Goal: Information Seeking & Learning: Learn about a topic

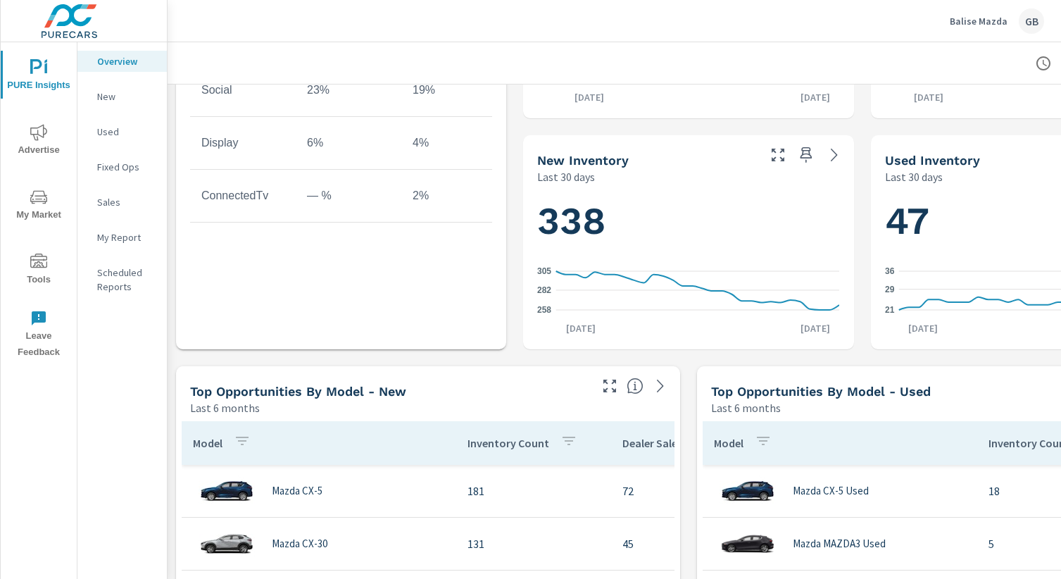
scroll to position [968, 0]
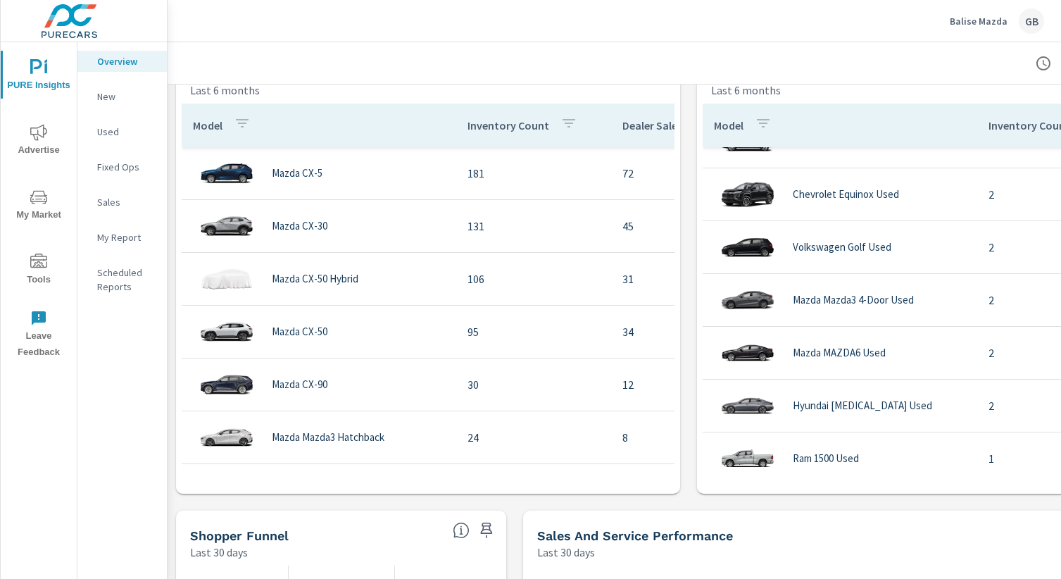
scroll to position [352, 0]
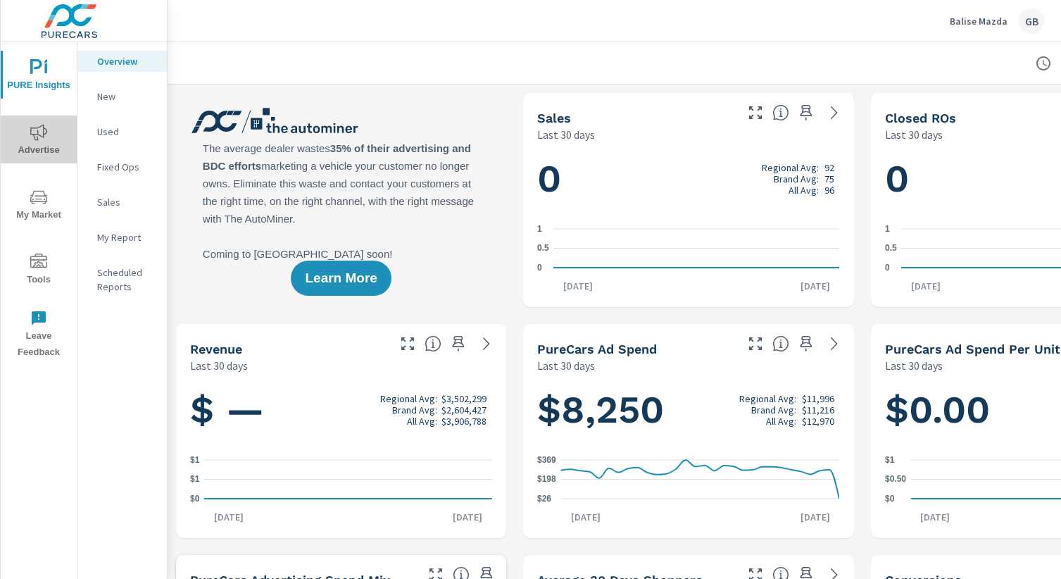
click at [32, 125] on icon "nav menu" at bounding box center [38, 132] width 17 height 17
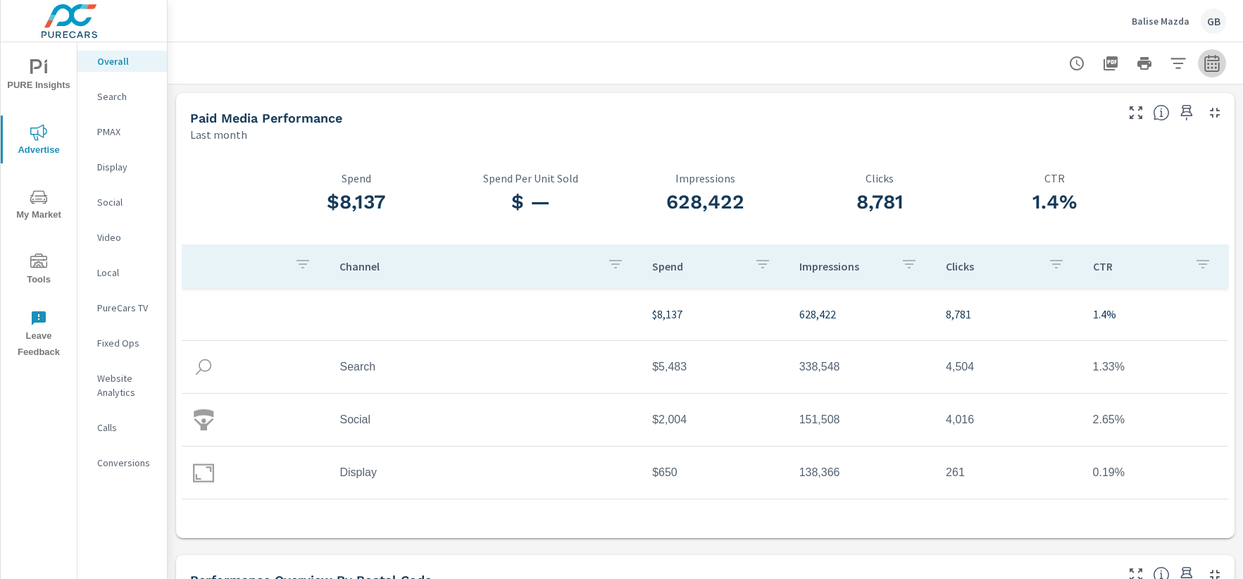
click at [1061, 62] on icon "button" at bounding box center [1212, 63] width 17 height 17
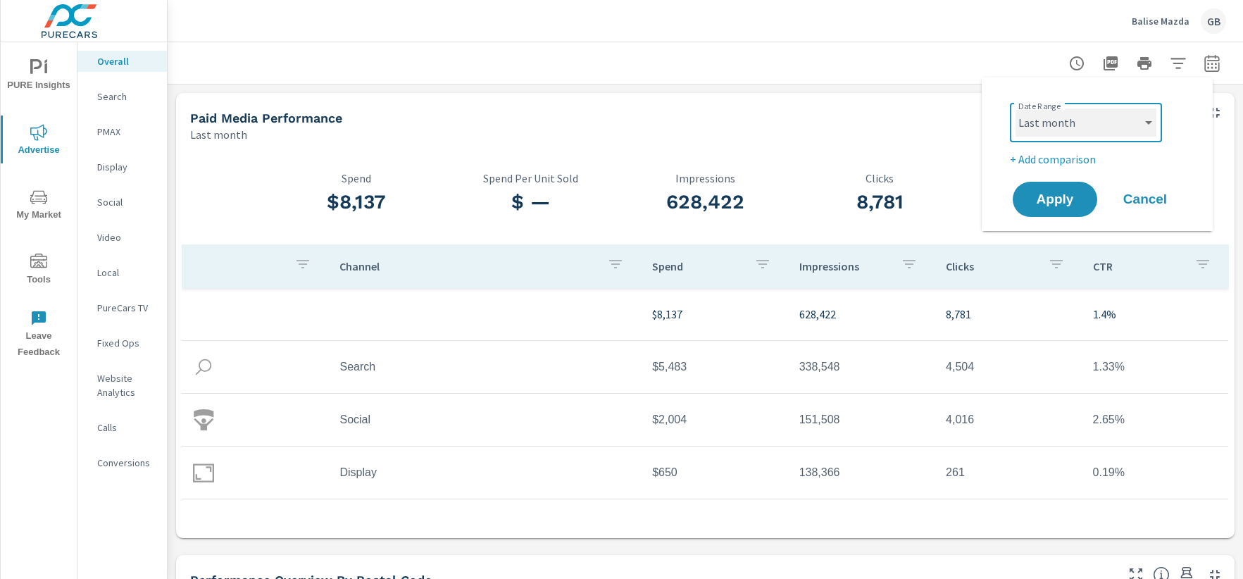
click at [1061, 113] on select "Custom [DATE] Last week Last 7 days Last 14 days Last 30 days Last 45 days Last…" at bounding box center [1086, 122] width 141 height 28
click at [1016, 108] on select "Custom [DATE] Last week Last 7 days Last 14 days Last 30 days Last 45 days Last…" at bounding box center [1086, 122] width 141 height 28
select select "Last month"
click at [1049, 201] on span "Apply" at bounding box center [1055, 199] width 58 height 13
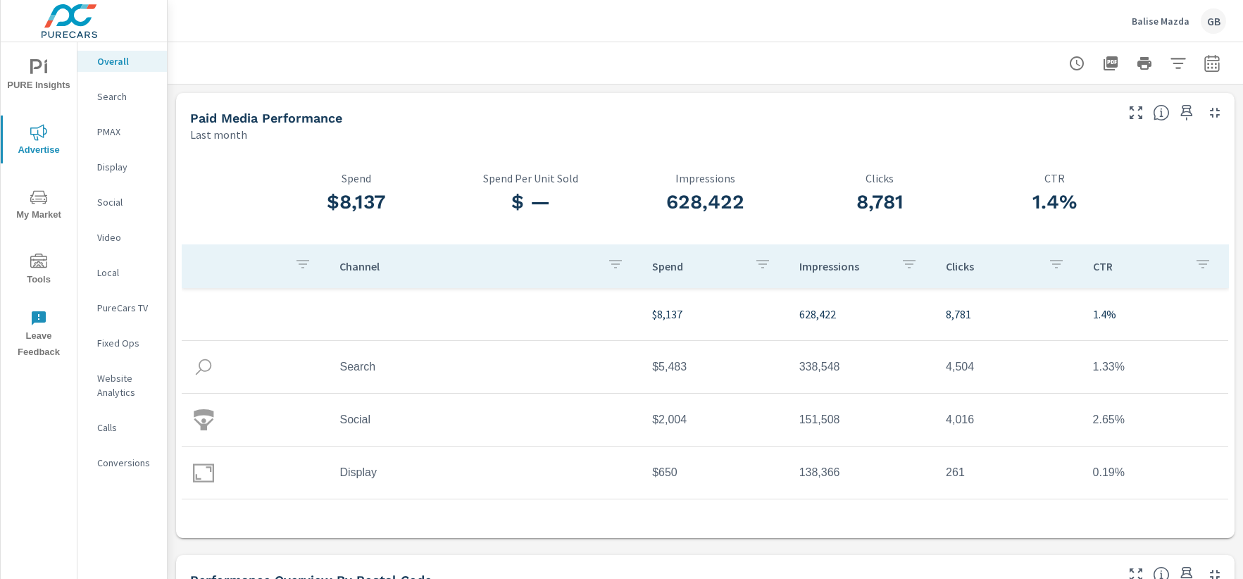
click at [1061, 66] on icon "button" at bounding box center [1211, 66] width 9 height 6
select select "Month to date"
click at [1037, 206] on span "Apply" at bounding box center [1055, 199] width 58 height 13
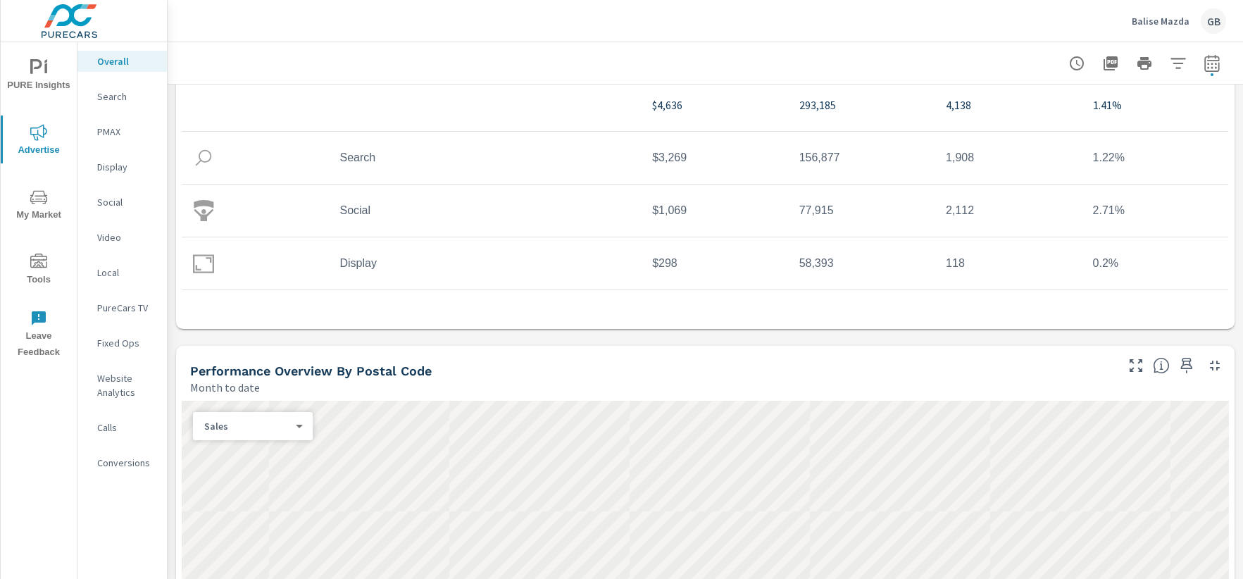
scroll to position [264, 0]
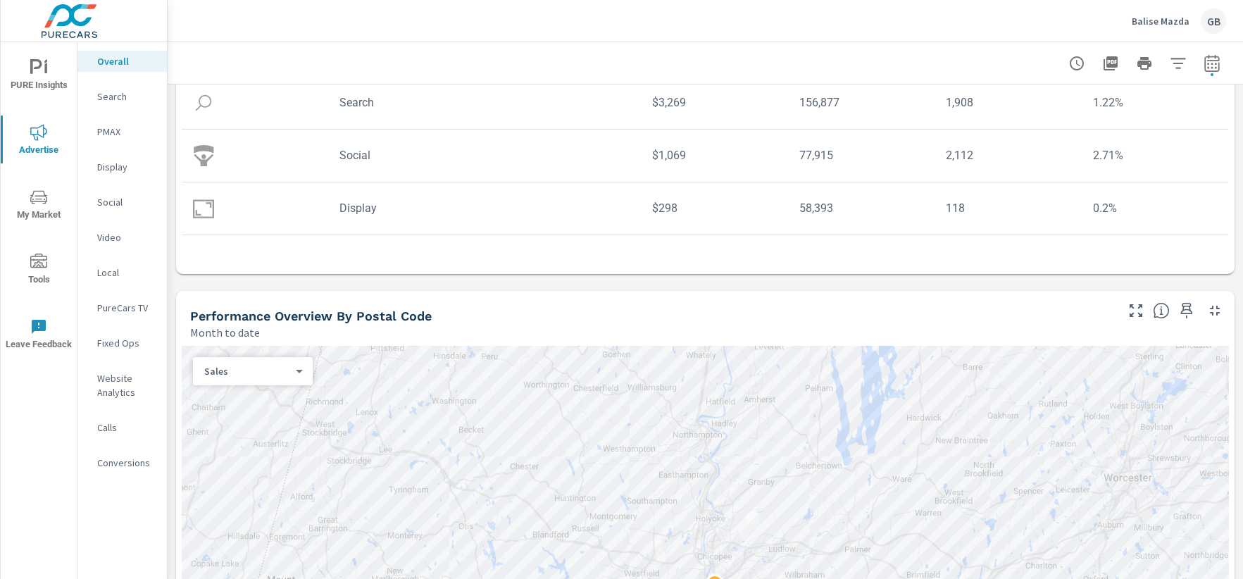
click at [35, 71] on icon "nav menu" at bounding box center [38, 67] width 17 height 17
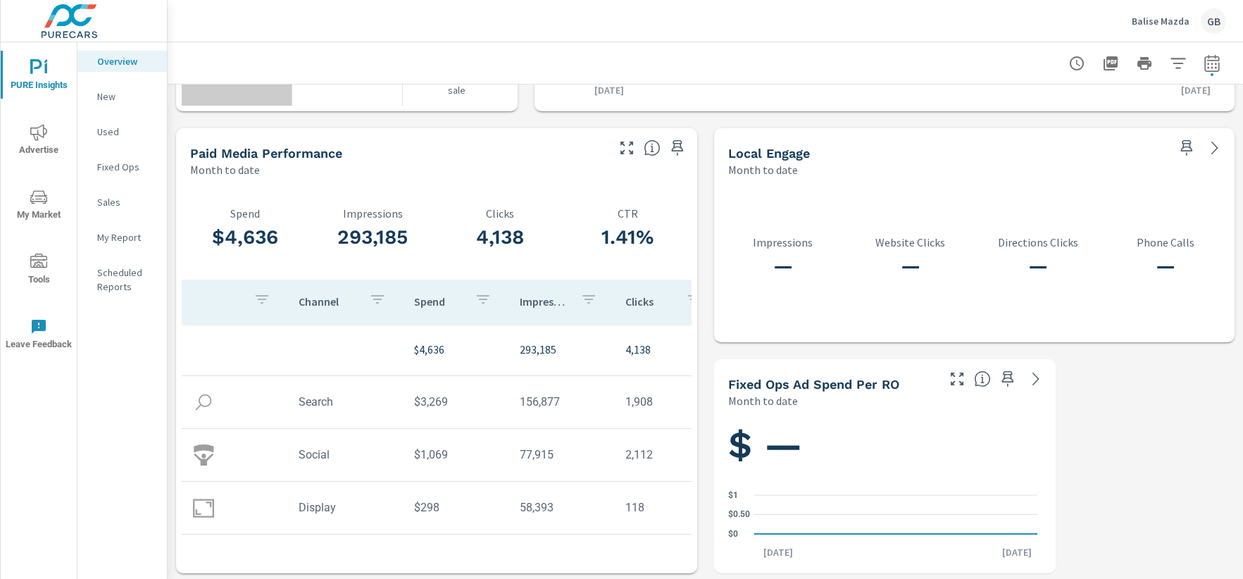
scroll to position [1816, 0]
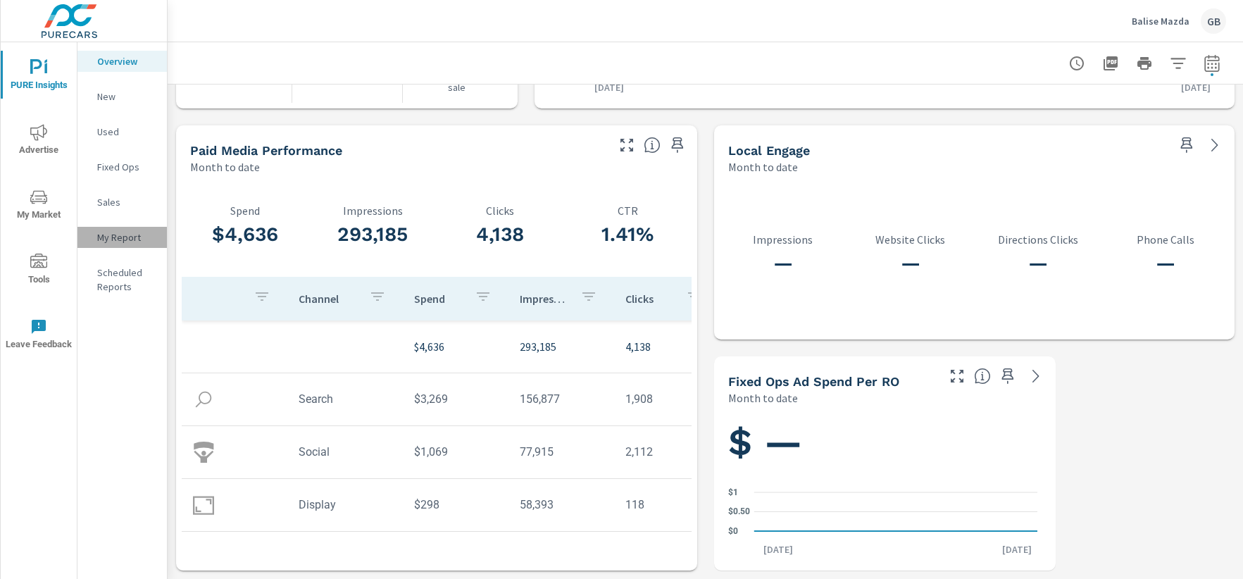
click at [113, 234] on p "My Report" at bounding box center [126, 237] width 58 height 14
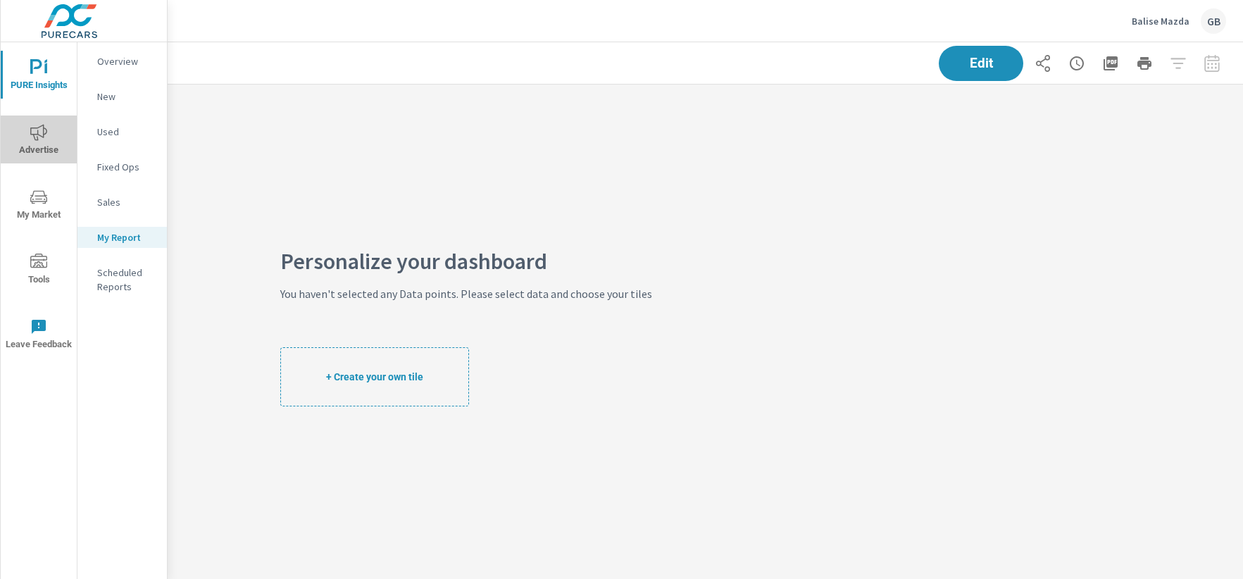
click at [49, 144] on span "Advertise" at bounding box center [39, 141] width 68 height 35
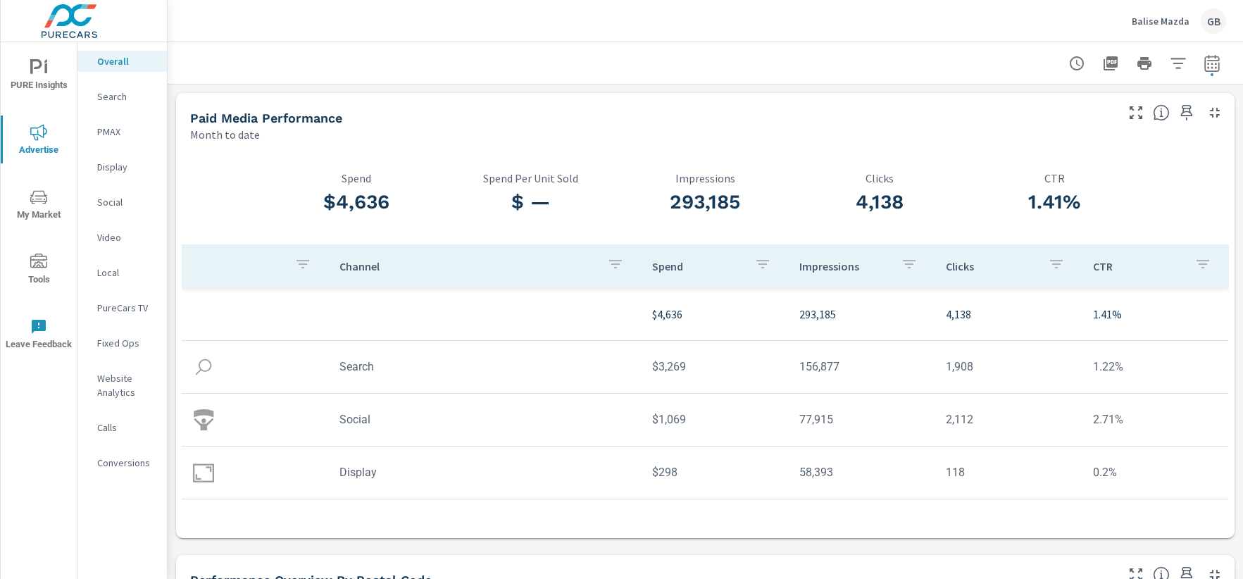
click at [47, 286] on span "Tools" at bounding box center [39, 271] width 68 height 35
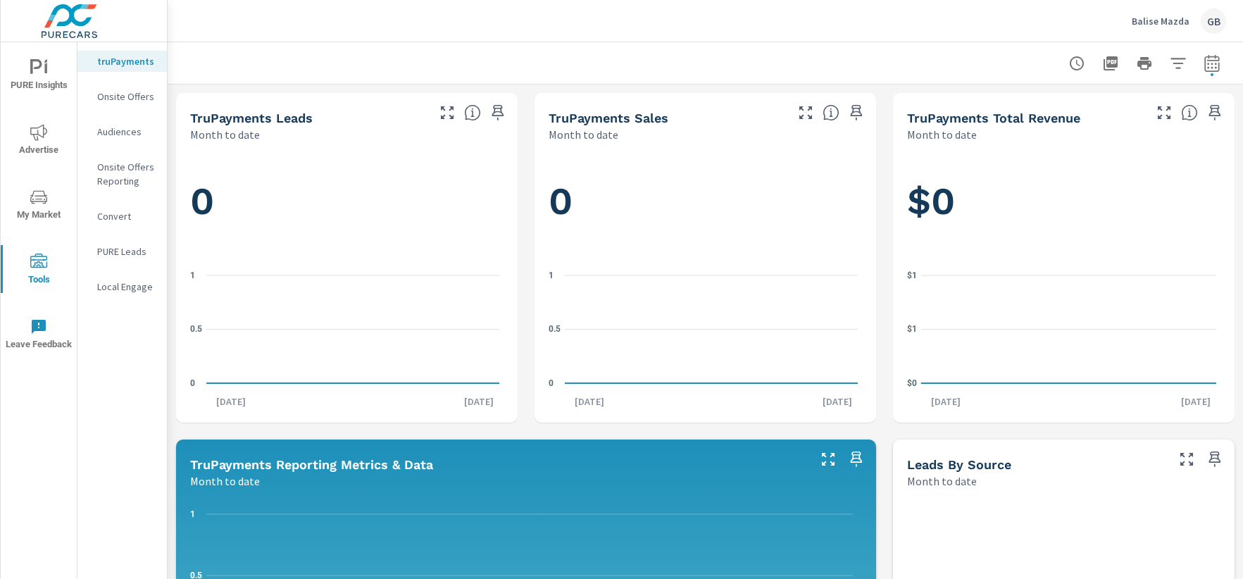
click at [119, 253] on p "PURE Leads" at bounding box center [126, 251] width 58 height 14
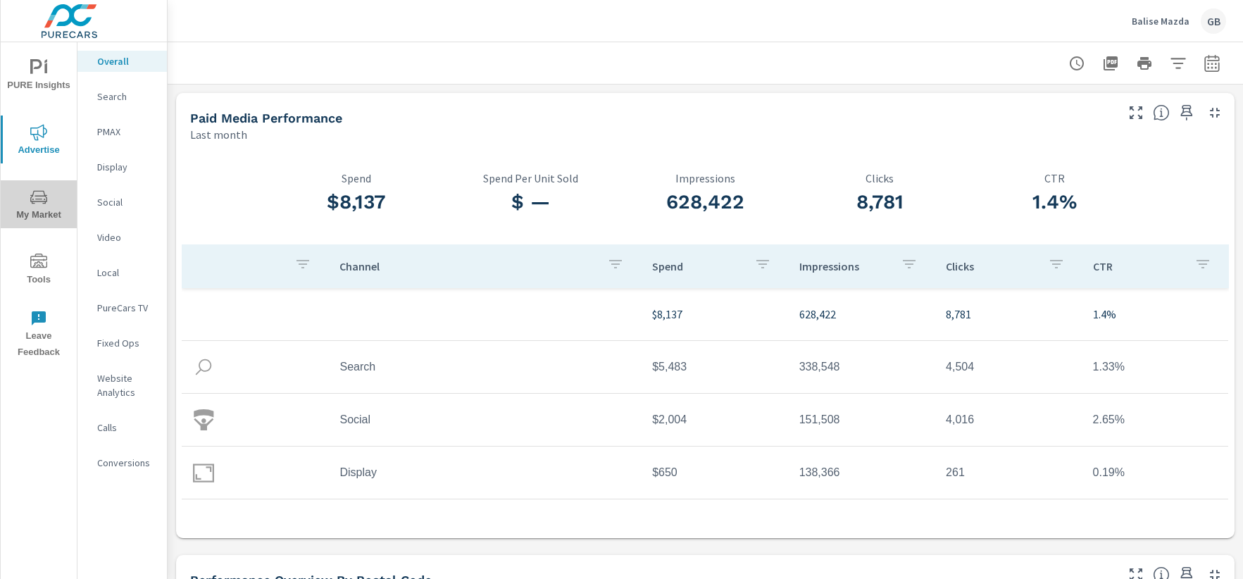
click at [43, 219] on span "My Market" at bounding box center [39, 206] width 68 height 35
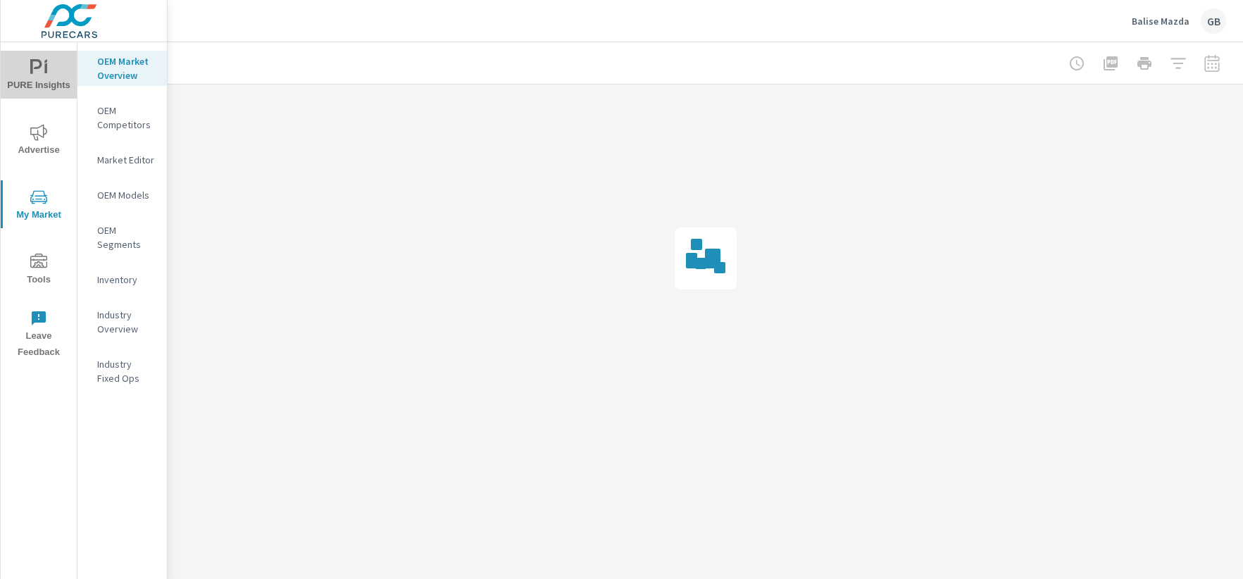
click at [35, 56] on button "PURE Insights" at bounding box center [39, 75] width 76 height 48
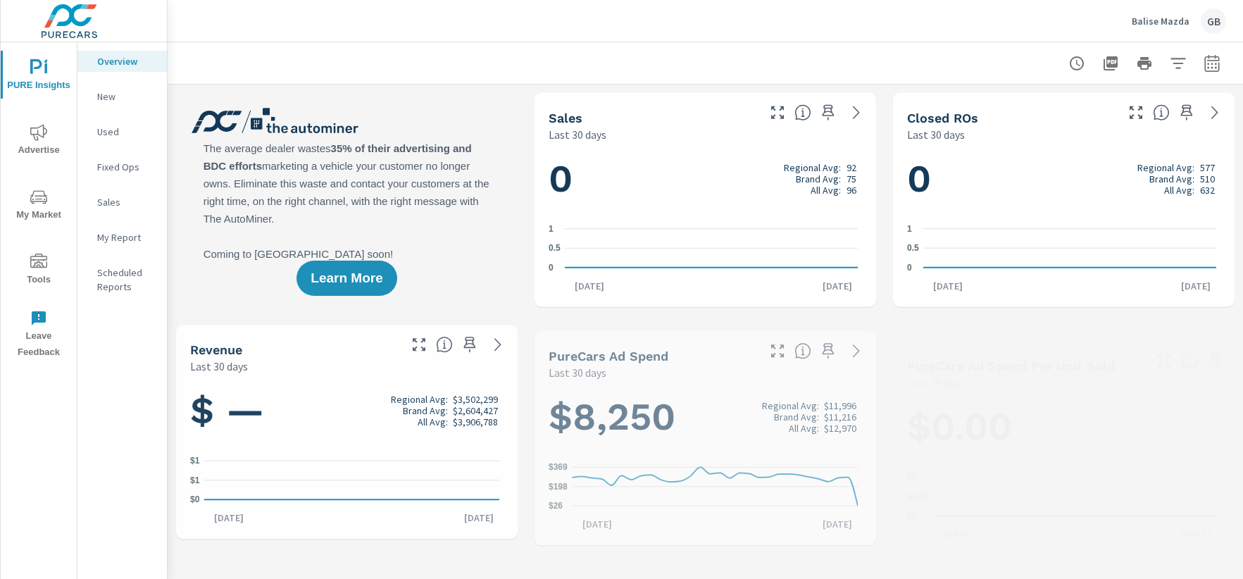
click at [103, 92] on p "New" at bounding box center [126, 96] width 58 height 14
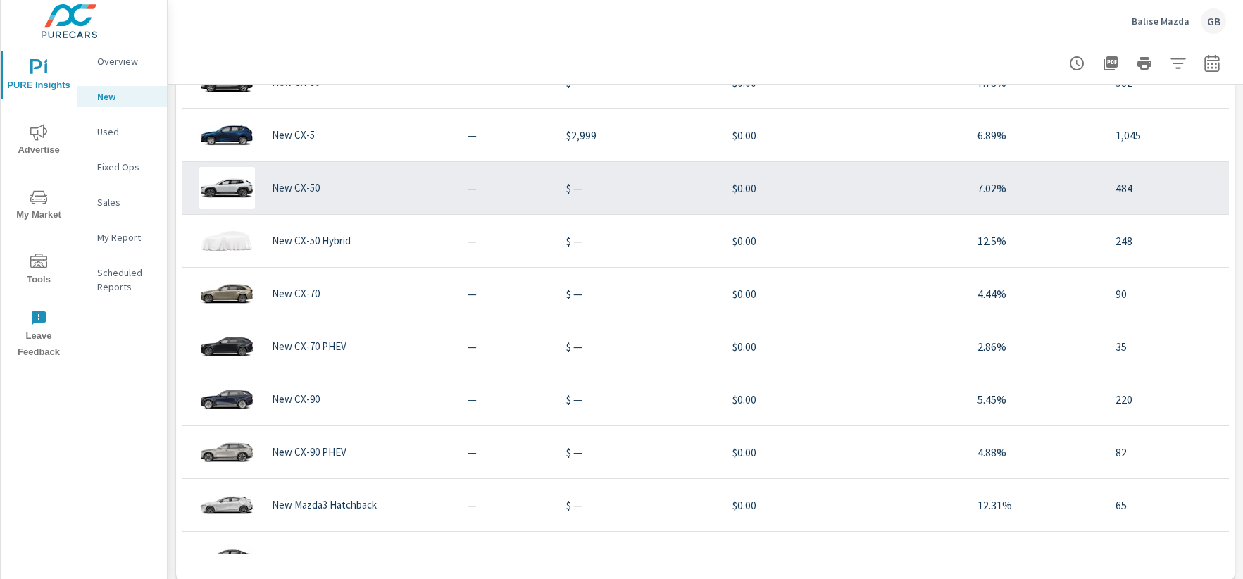
scroll to position [1123, 0]
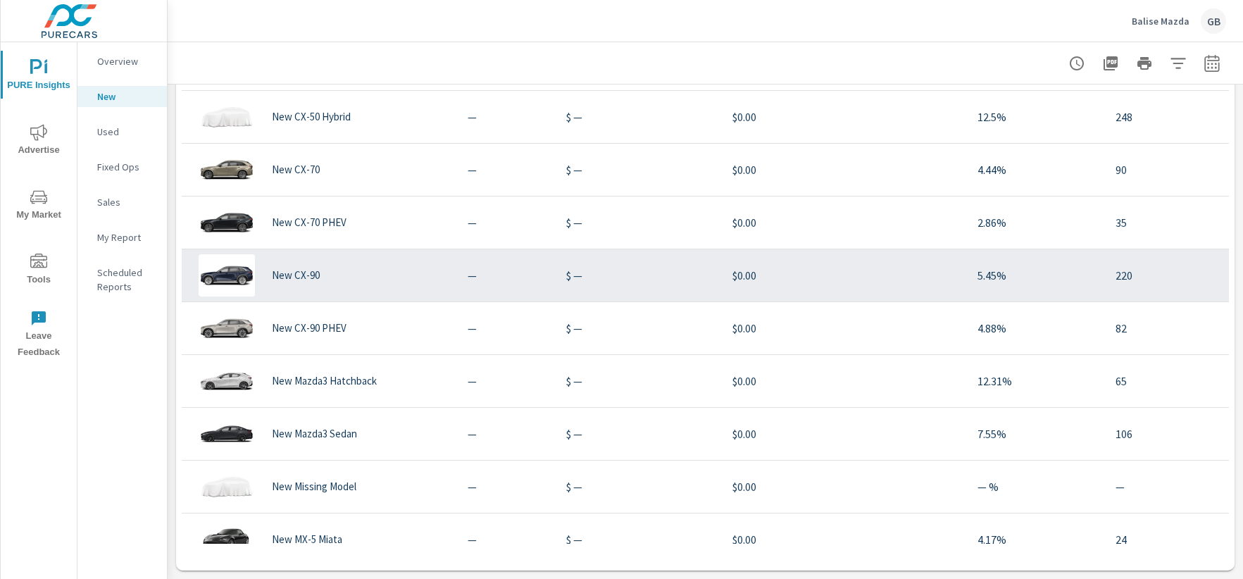
scroll to position [209, 0]
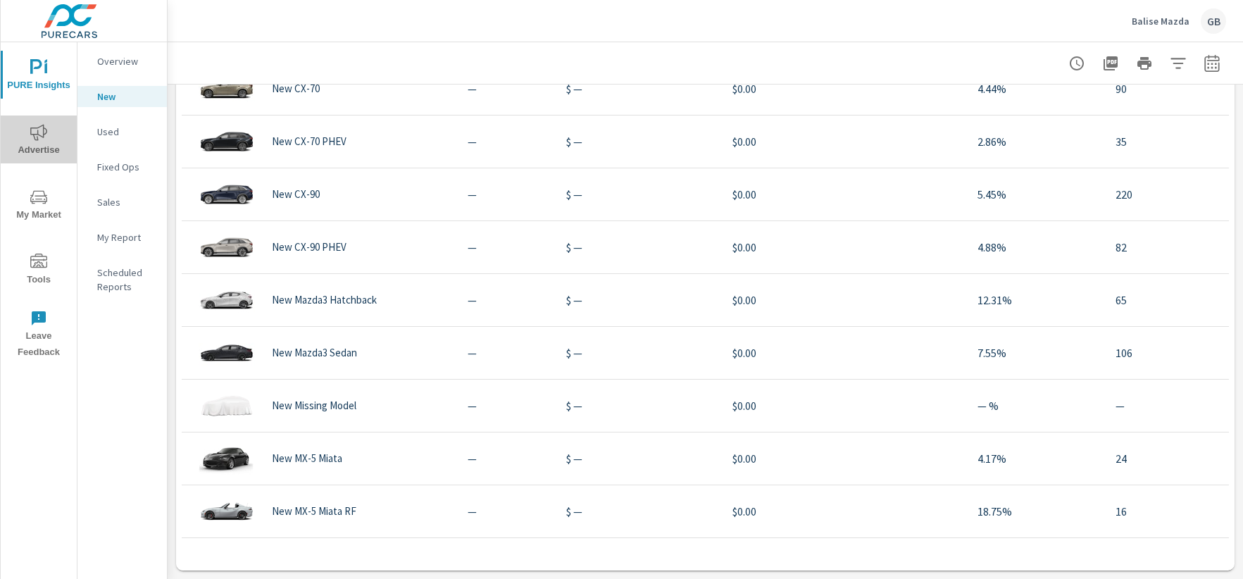
click at [22, 151] on span "Advertise" at bounding box center [39, 141] width 68 height 35
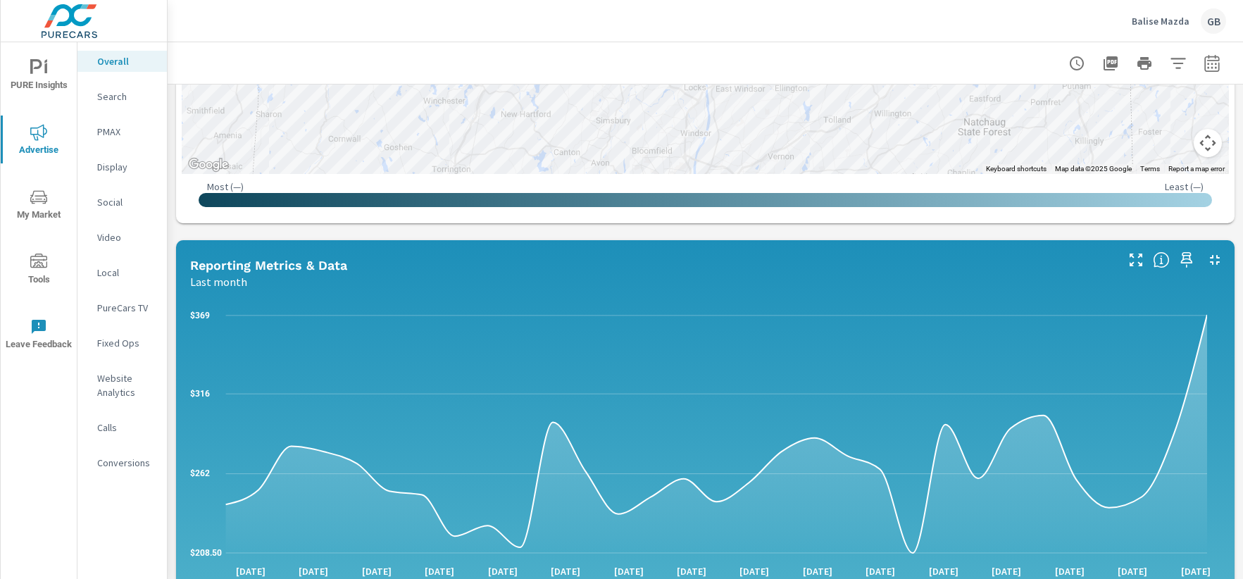
scroll to position [1056, 0]
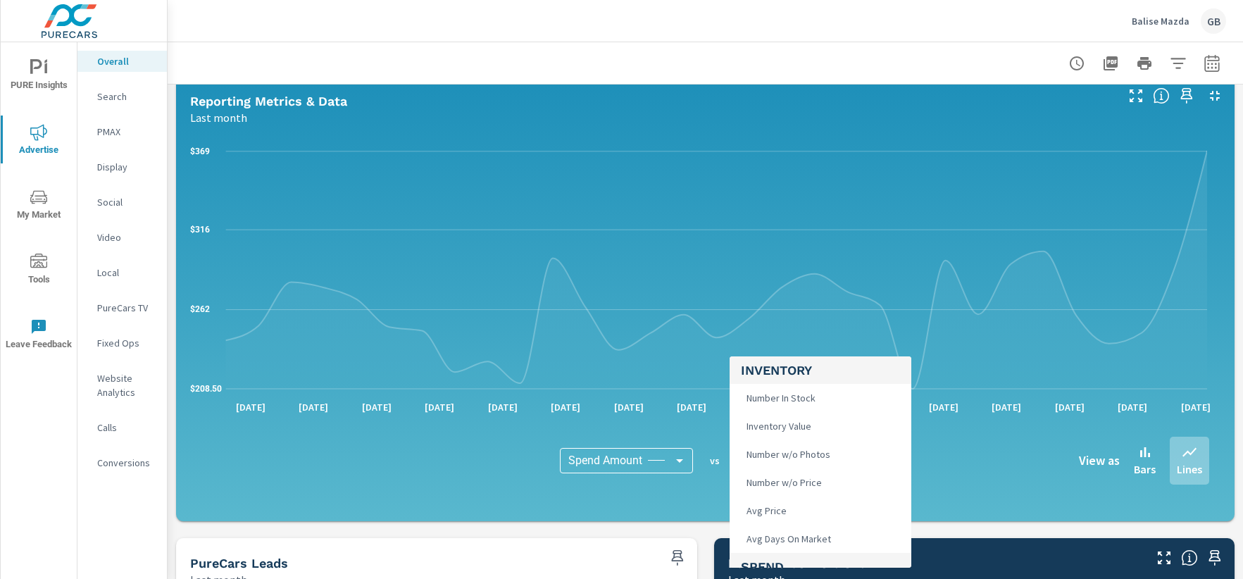
click at [763, 462] on body "PURE Insights Advertise My Market Tools Leave Feedback Overall Search PMAX Disp…" at bounding box center [621, 289] width 1243 height 579
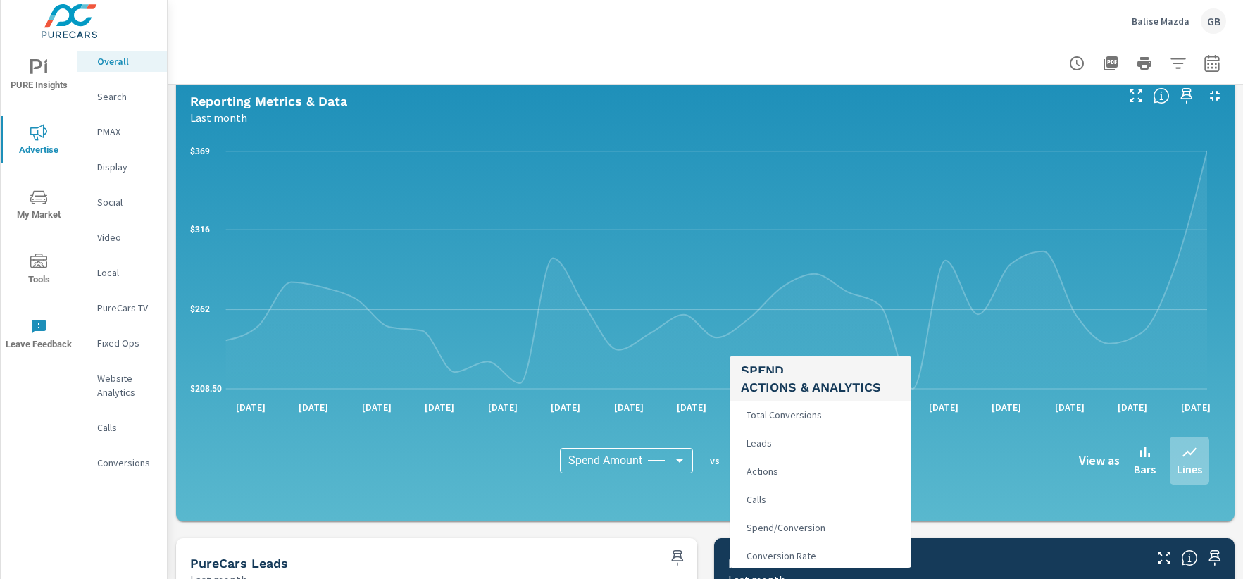
scroll to position [264, 0]
click at [756, 405] on span "Leads" at bounding box center [758, 414] width 34 height 20
type input "Leads"
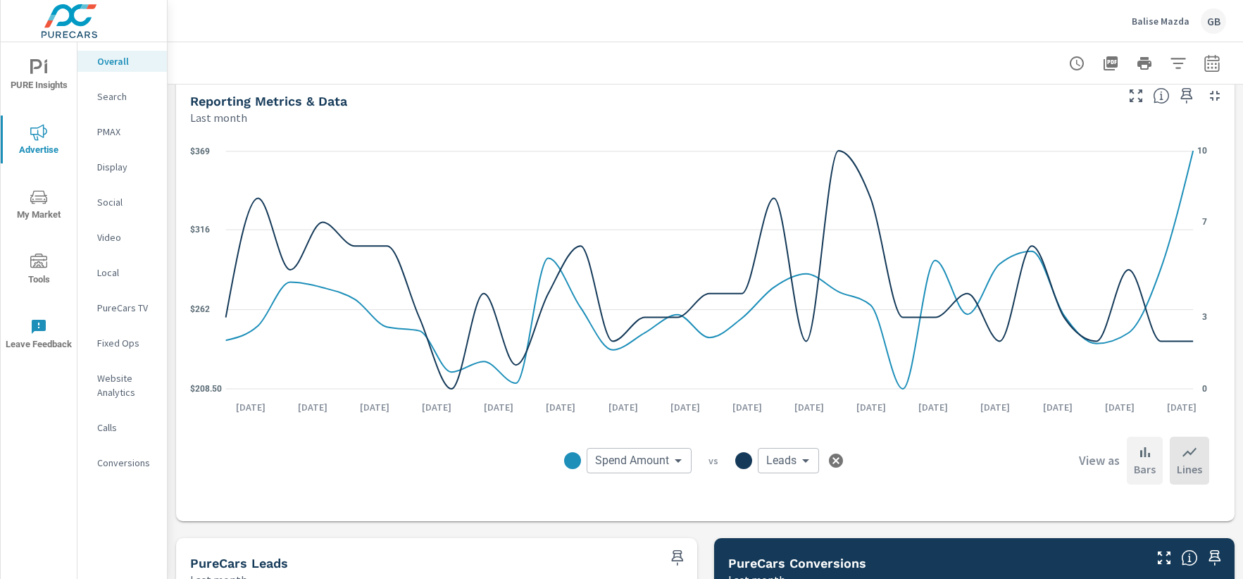
click at [1137, 448] on icon at bounding box center [1145, 452] width 17 height 17
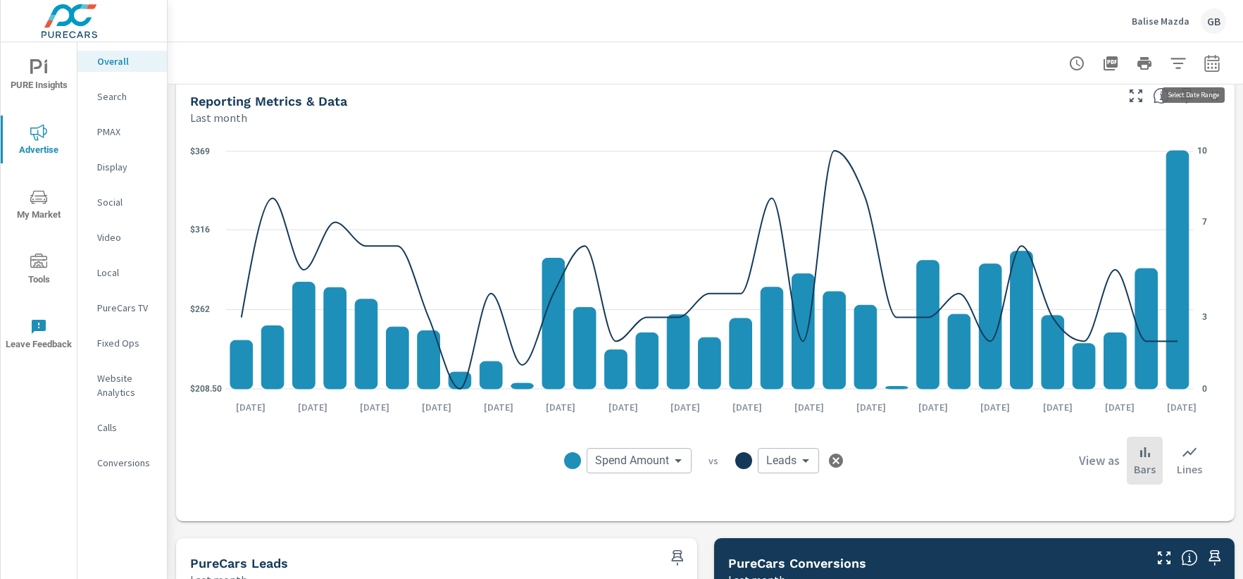
click at [1204, 58] on icon "button" at bounding box center [1212, 63] width 17 height 17
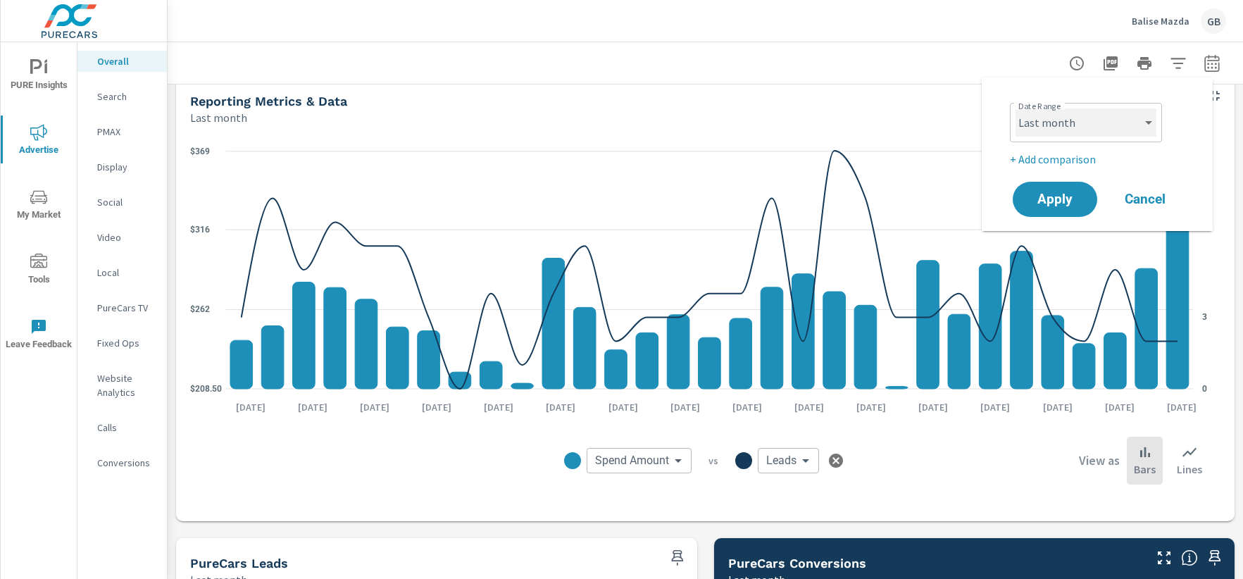
click at [1071, 118] on select "Custom [DATE] Last week Last 7 days Last 14 days Last 30 days Last 45 days Last…" at bounding box center [1086, 122] width 141 height 28
click at [1016, 108] on select "Custom [DATE] Last week Last 7 days Last 14 days Last 30 days Last 45 days Last…" at bounding box center [1086, 122] width 141 height 28
select select "Year to date"
click at [1064, 194] on span "Apply" at bounding box center [1055, 199] width 58 height 13
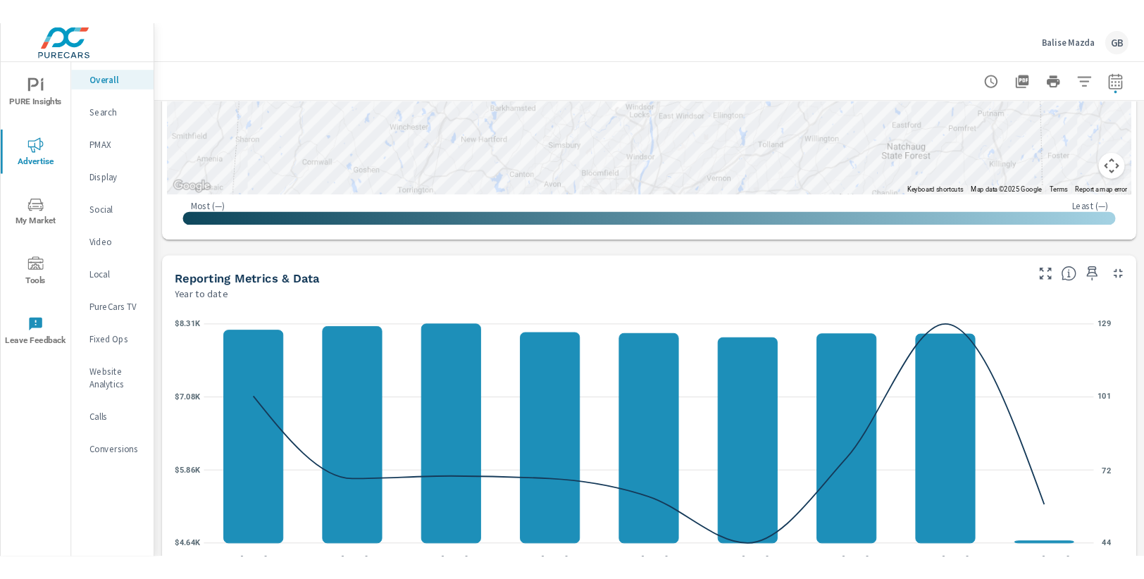
scroll to position [528, 0]
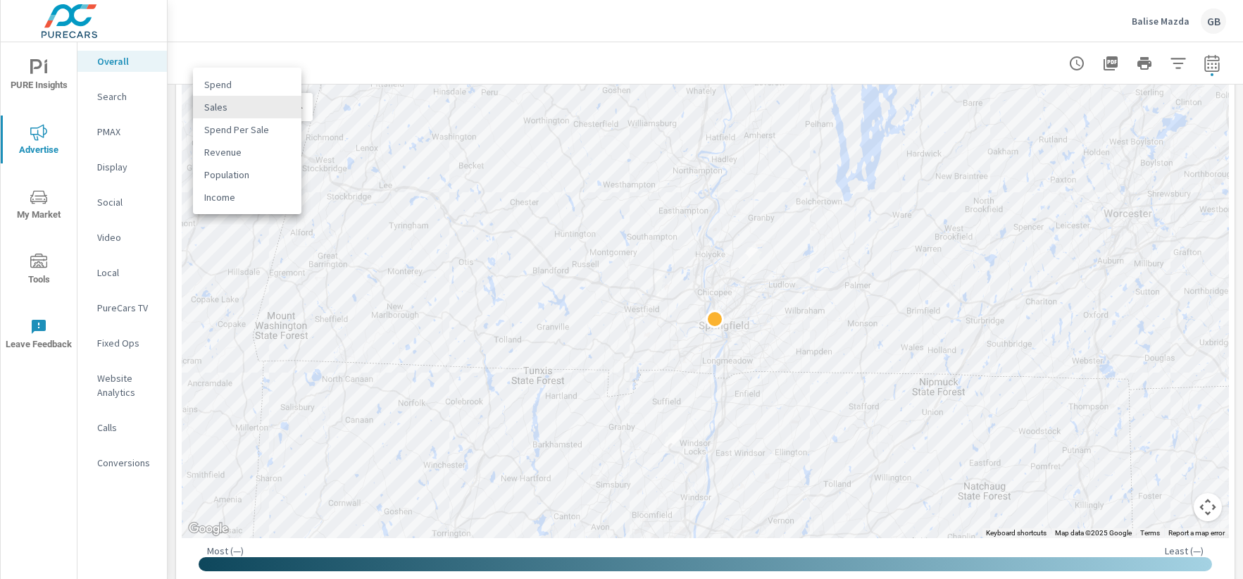
click at [265, 102] on body "PURE Insights Advertise My Market Tools Leave Feedback Overall Search PMAX Disp…" at bounding box center [621, 289] width 1243 height 579
click at [817, 316] on div at bounding box center [621, 289] width 1243 height 579
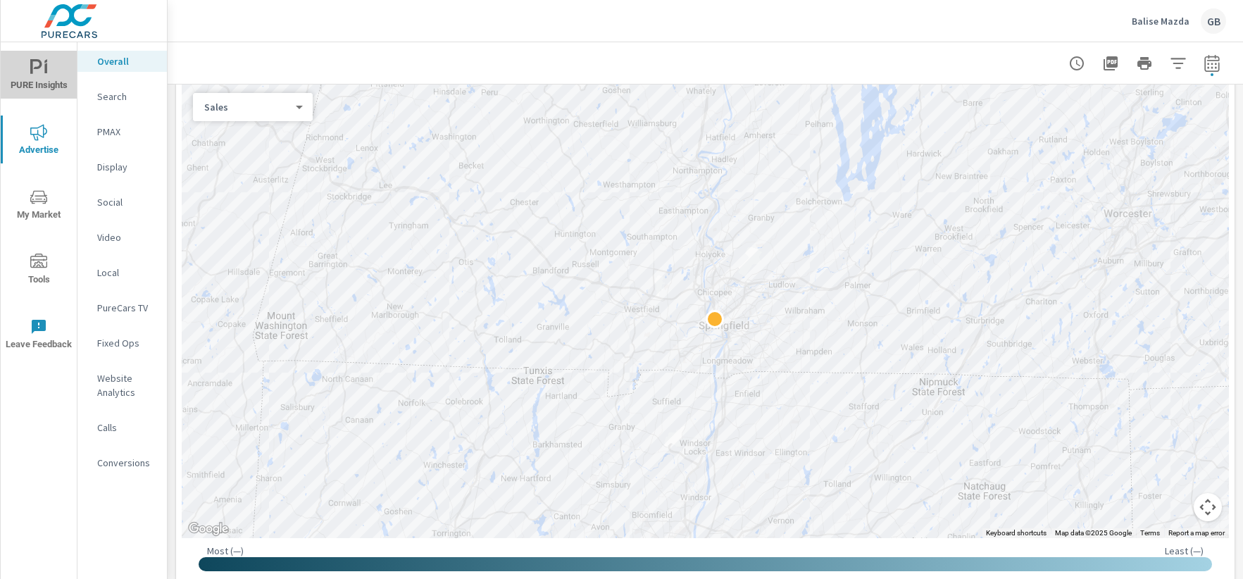
click at [37, 77] on span "PURE Insights" at bounding box center [39, 76] width 68 height 35
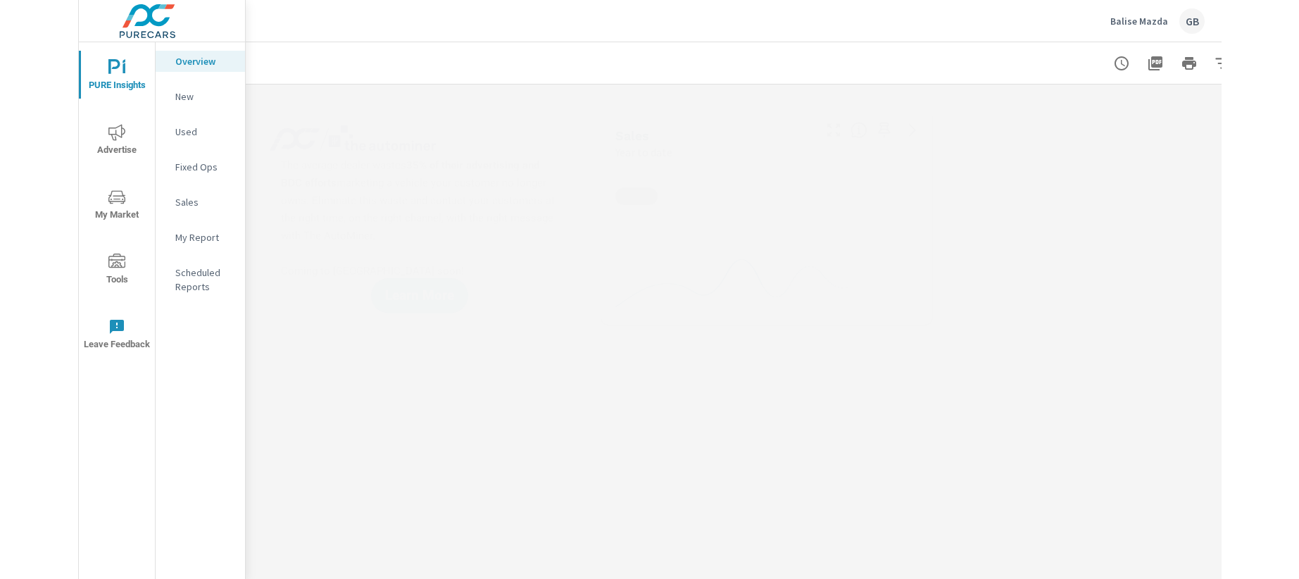
scroll to position [317, 0]
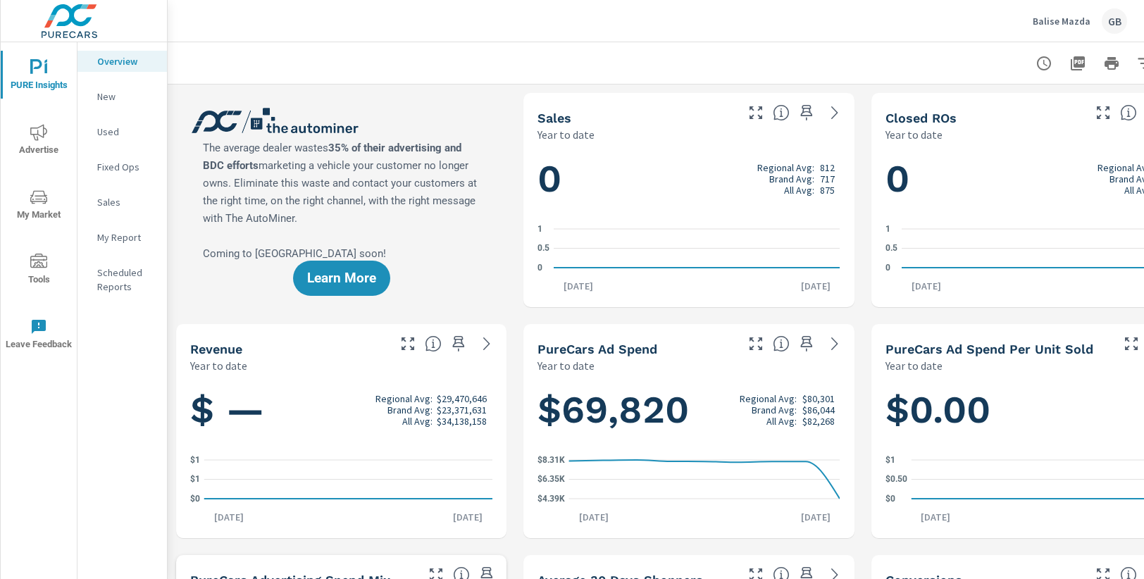
click at [15, 204] on span "My Market" at bounding box center [39, 206] width 68 height 35
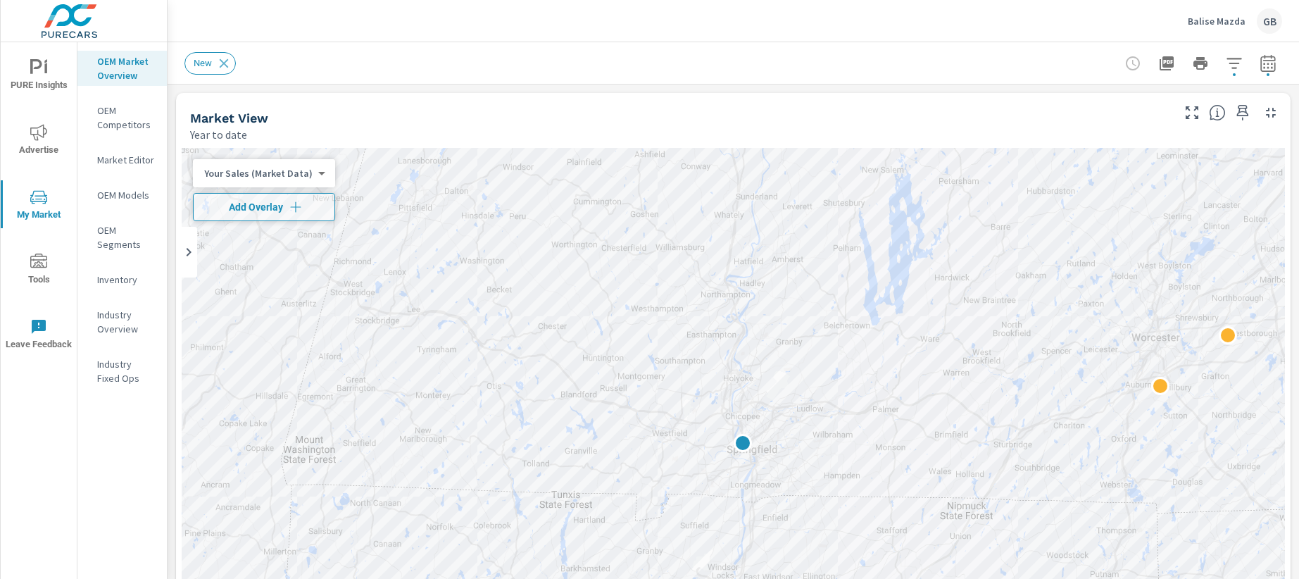
click at [270, 177] on body "PURE Insights Advertise My Market Tools Leave Feedback OEM Market Overview OEM …" at bounding box center [649, 289] width 1299 height 579
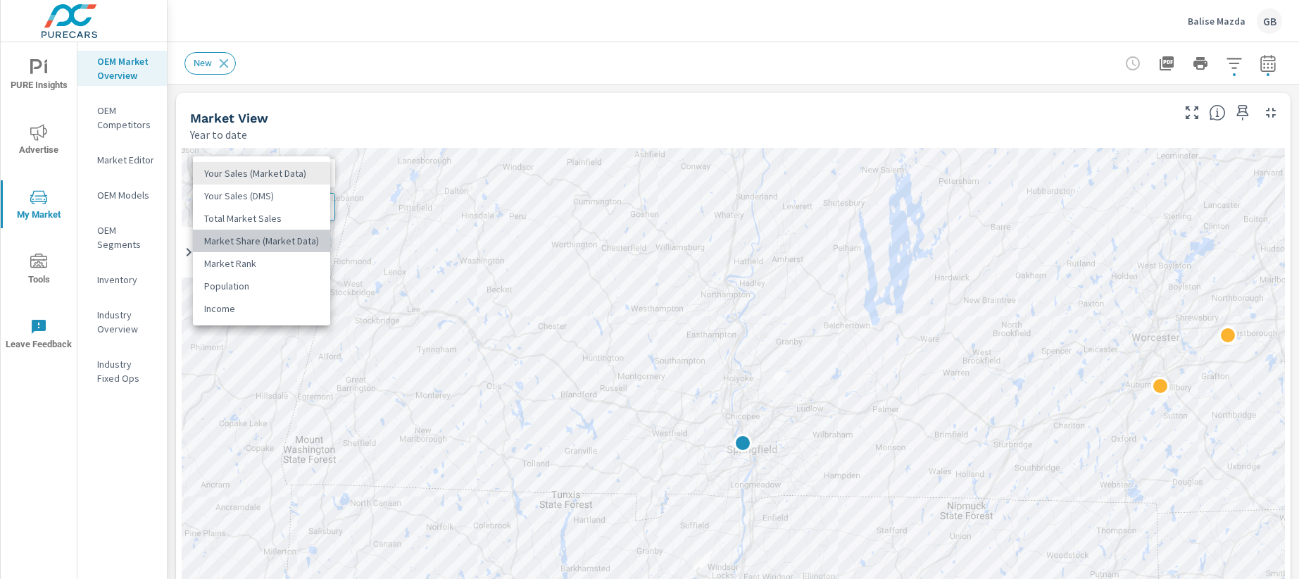
click at [263, 236] on li "Market Share (Market Data)" at bounding box center [261, 241] width 137 height 23
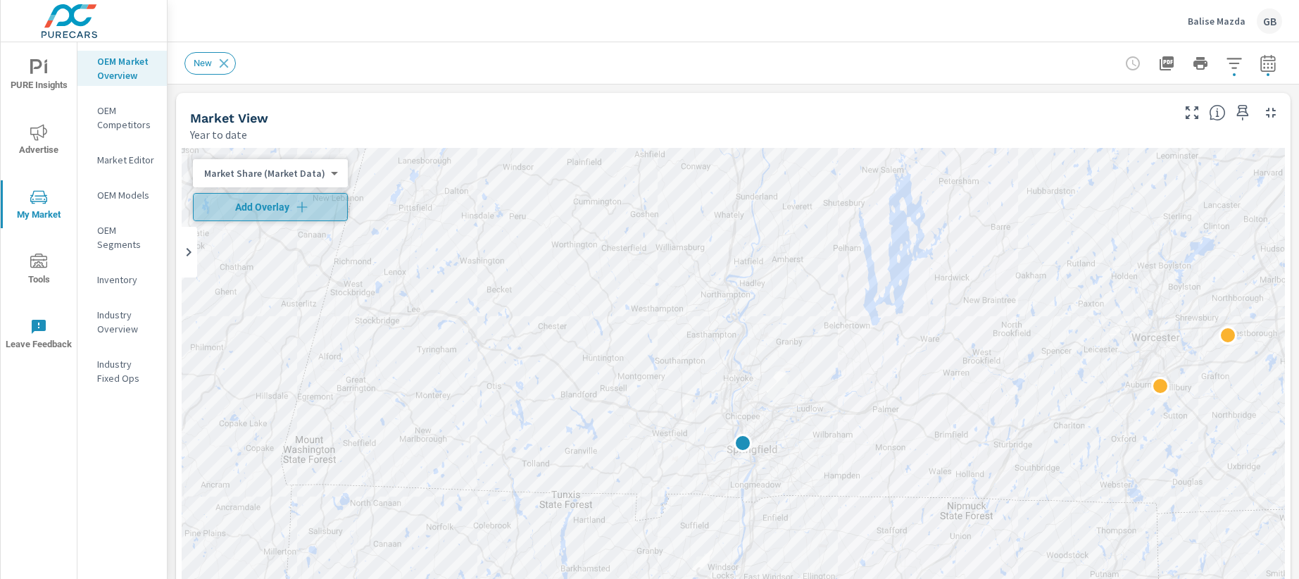
click at [285, 200] on span "Add Overlay" at bounding box center [270, 207] width 142 height 14
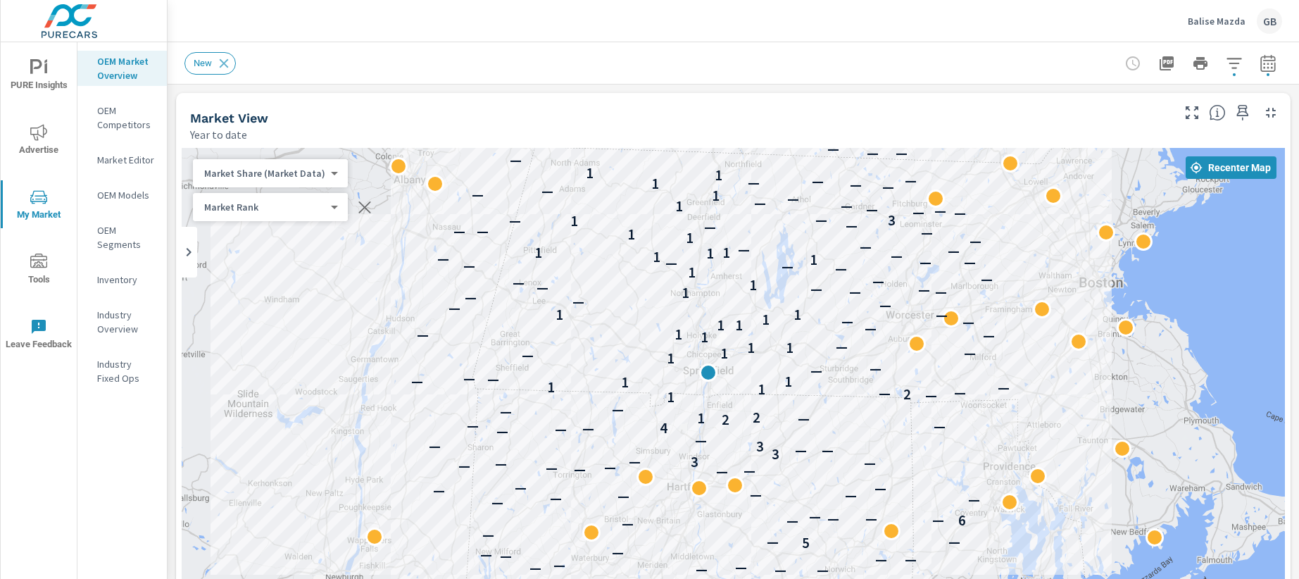
drag, startPoint x: 1091, startPoint y: 423, endPoint x: 880, endPoint y: 354, distance: 222.0
click at [880, 354] on div "— — — — — 2 — — — — — — — — — — — — — — — — — — — — — — — — — — — 5 — — — — — —…" at bounding box center [734, 434] width 1104 height 572
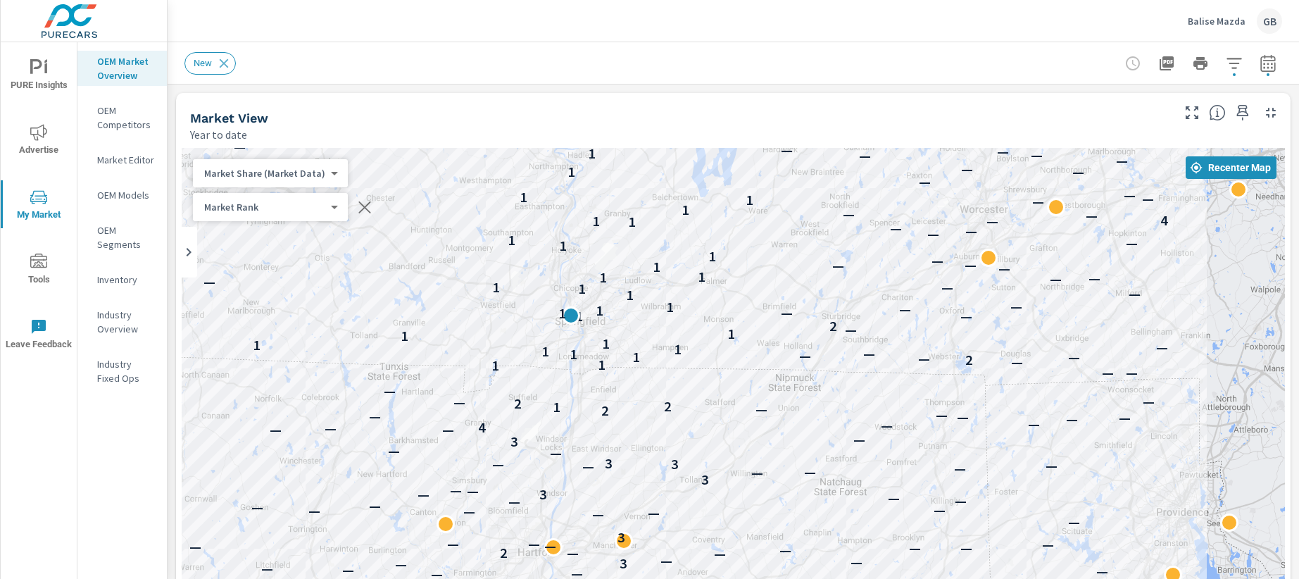
drag, startPoint x: 945, startPoint y: 396, endPoint x: 1145, endPoint y: 411, distance: 200.5
click at [1161, 411] on div "— — — — — — — — — — — — — — — — 2 — — — — 3 — — — — — — — — — — — — — — — — — —…" at bounding box center [734, 434] width 1104 height 572
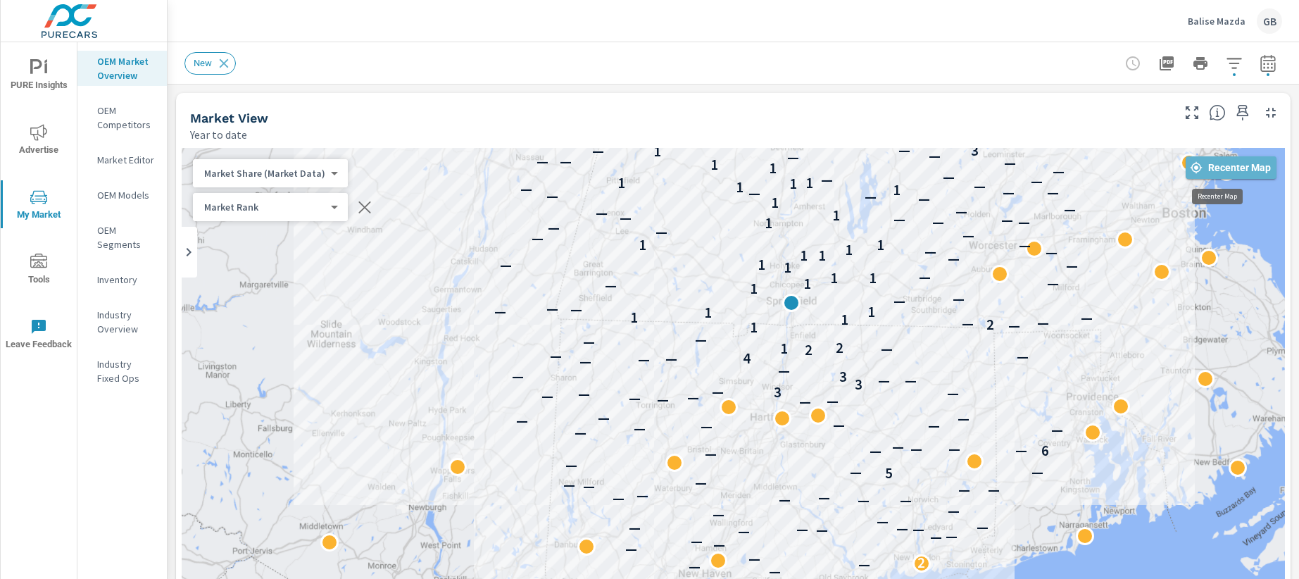
click at [1218, 165] on span "Recenter Map" at bounding box center [1232, 167] width 80 height 13
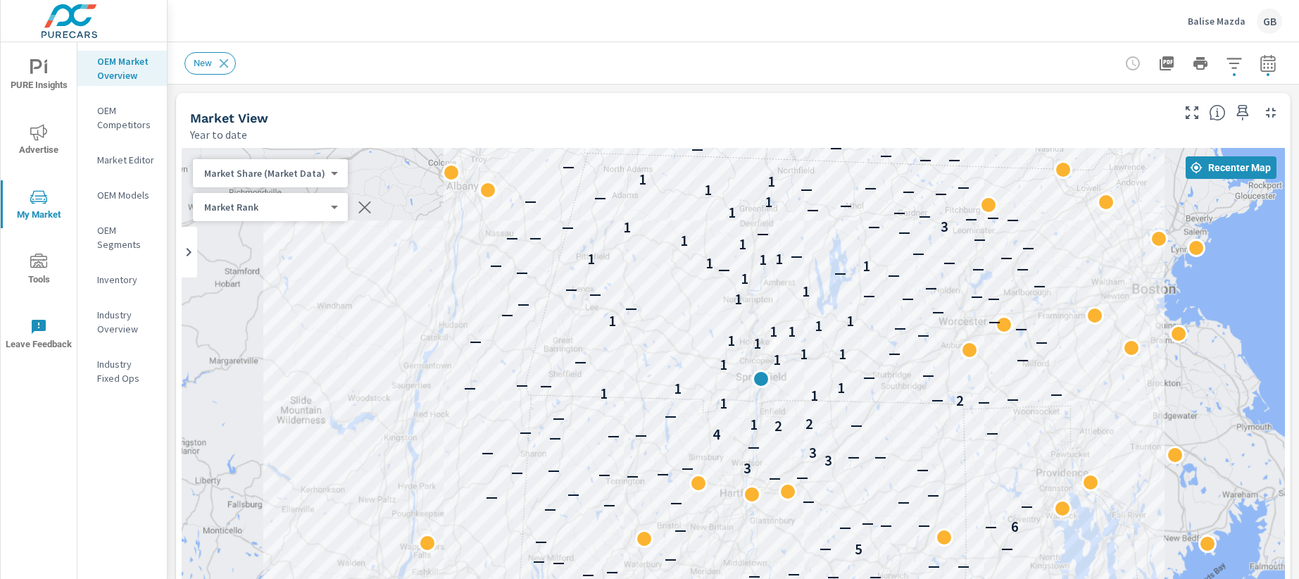
drag, startPoint x: 893, startPoint y: 499, endPoint x: 913, endPoint y: 434, distance: 67.7
click at [306, 172] on body "PURE Insights Advertise My Market Tools Leave Feedback OEM Market Overview OEM …" at bounding box center [649, 289] width 1299 height 579
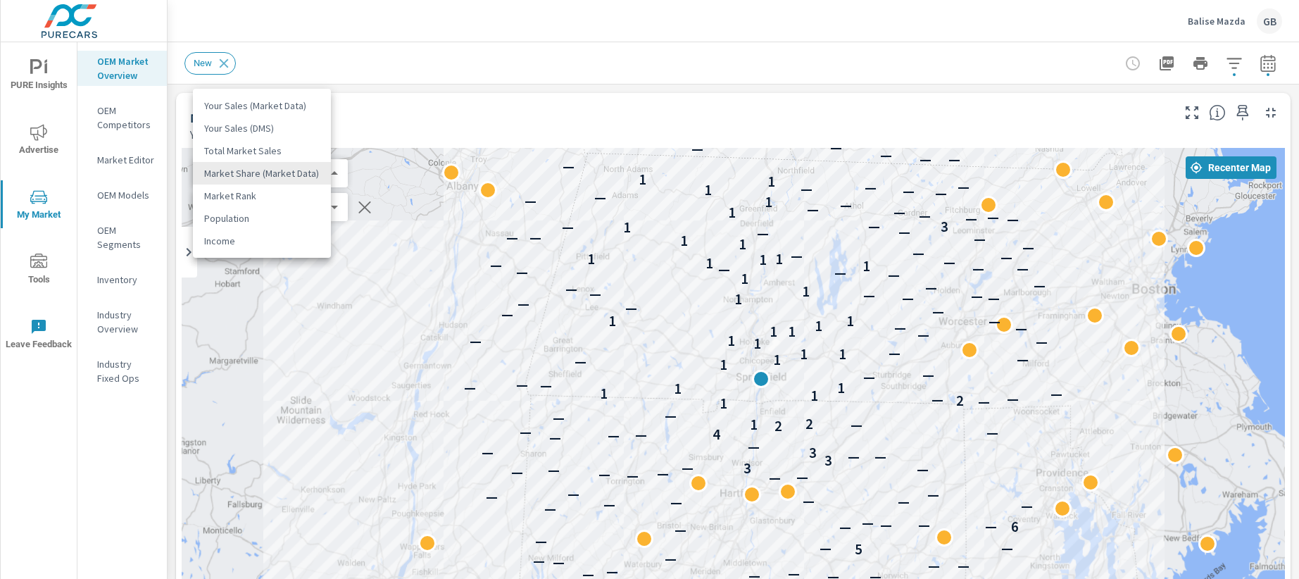
click at [32, 137] on div at bounding box center [649, 289] width 1299 height 579
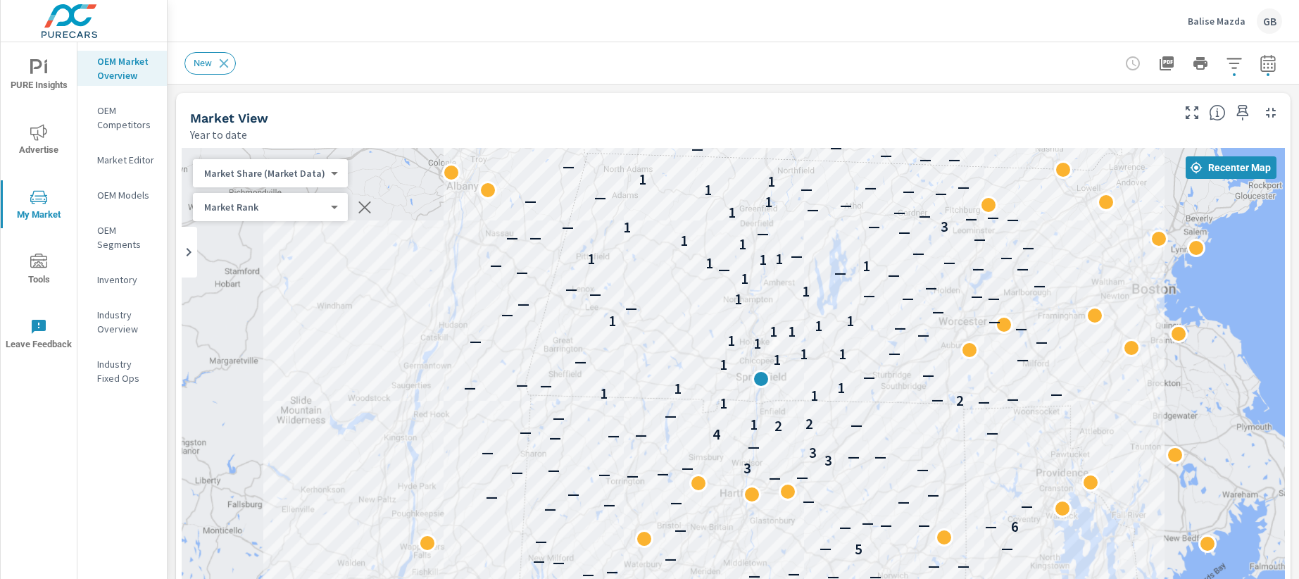
click at [30, 146] on span "Advertise" at bounding box center [39, 141] width 68 height 35
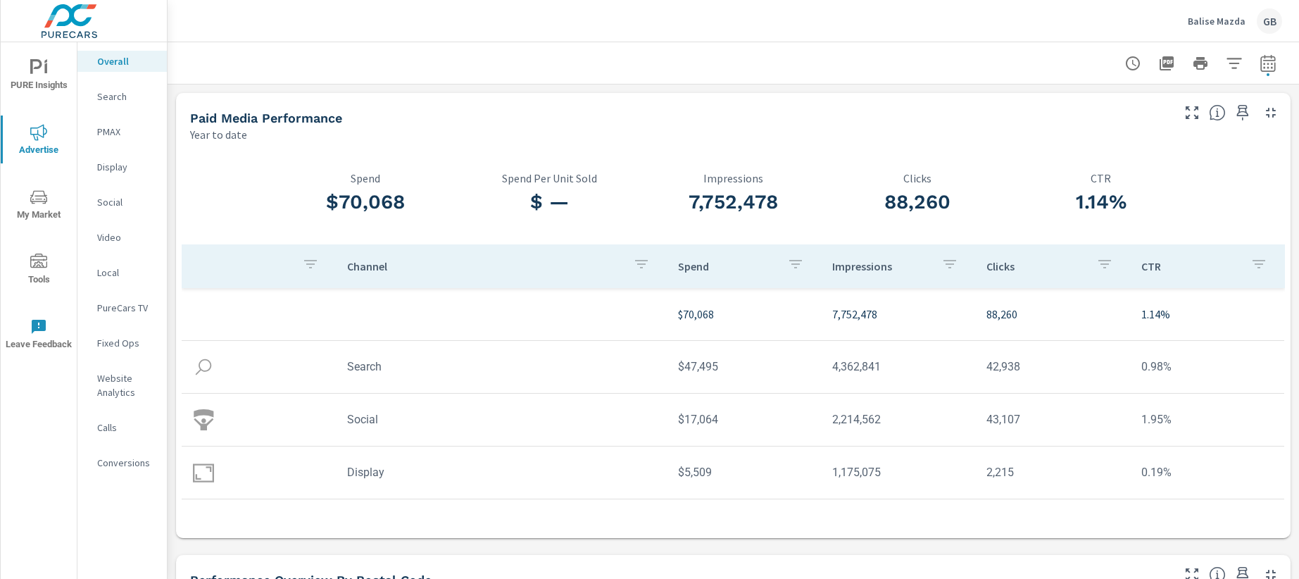
scroll to position [440, 0]
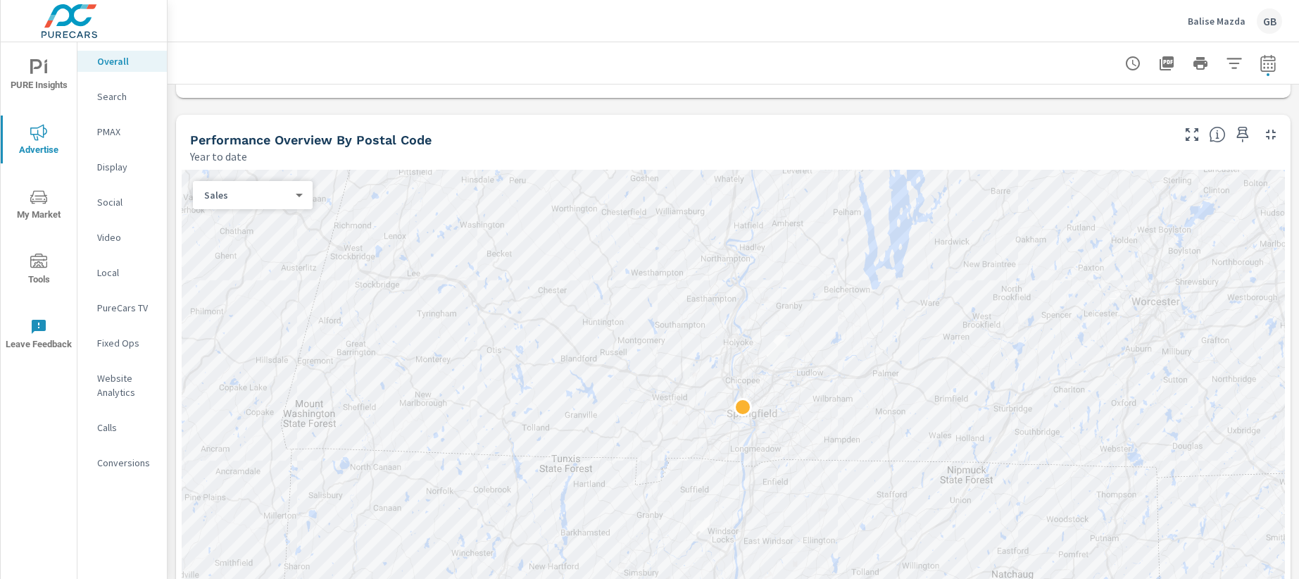
click at [268, 207] on div "Sales 1 ​" at bounding box center [253, 195] width 120 height 28
click at [259, 194] on body "PURE Insights Advertise My Market Tools Leave Feedback Overall Search PMAX Disp…" at bounding box center [649, 289] width 1299 height 579
click at [231, 173] on li "Spend" at bounding box center [247, 172] width 108 height 23
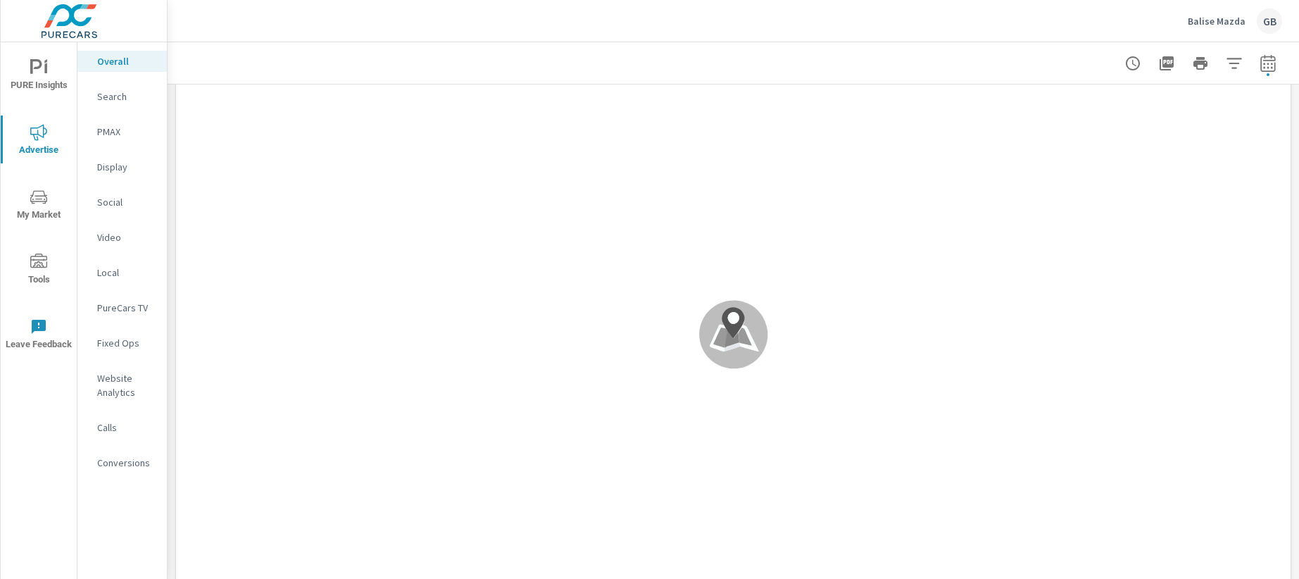
scroll to position [528, 0]
click at [1242, 58] on icon "button" at bounding box center [1268, 63] width 17 height 17
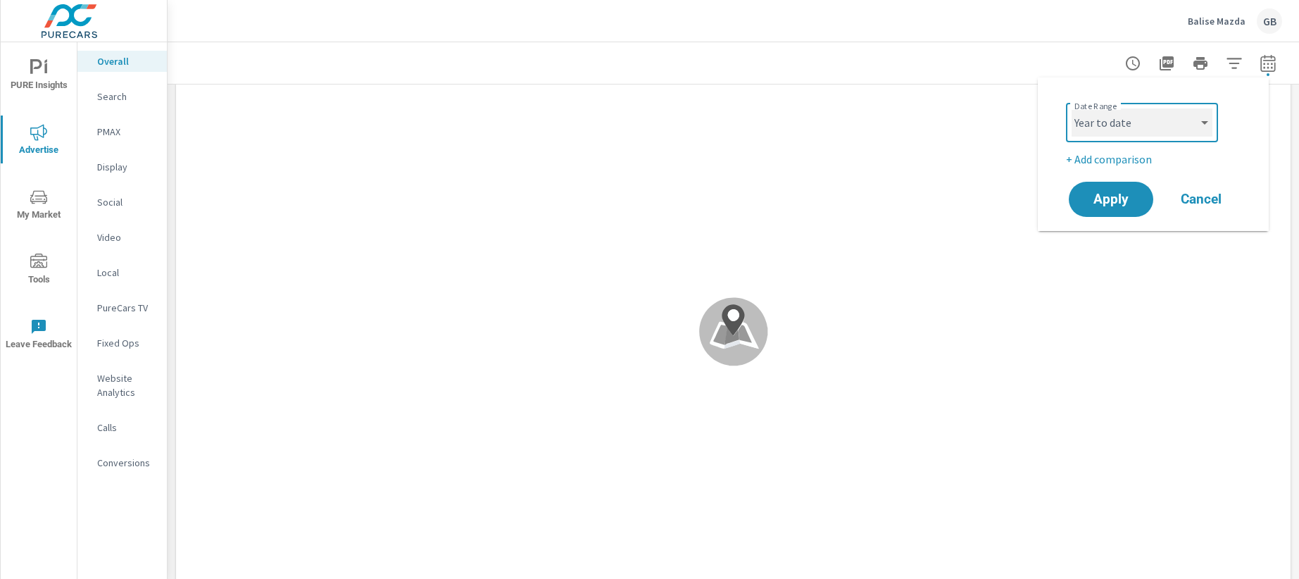
click at [1151, 125] on select "Custom [DATE] Last week Last 7 days Last 14 days Last 30 days Last 45 days Last…" at bounding box center [1142, 122] width 141 height 28
click at [1072, 108] on select "Custom [DATE] Last week Last 7 days Last 14 days Last 30 days Last 45 days Last…" at bounding box center [1142, 122] width 141 height 28
select select "Month to date"
click at [1128, 193] on span "Apply" at bounding box center [1111, 199] width 58 height 13
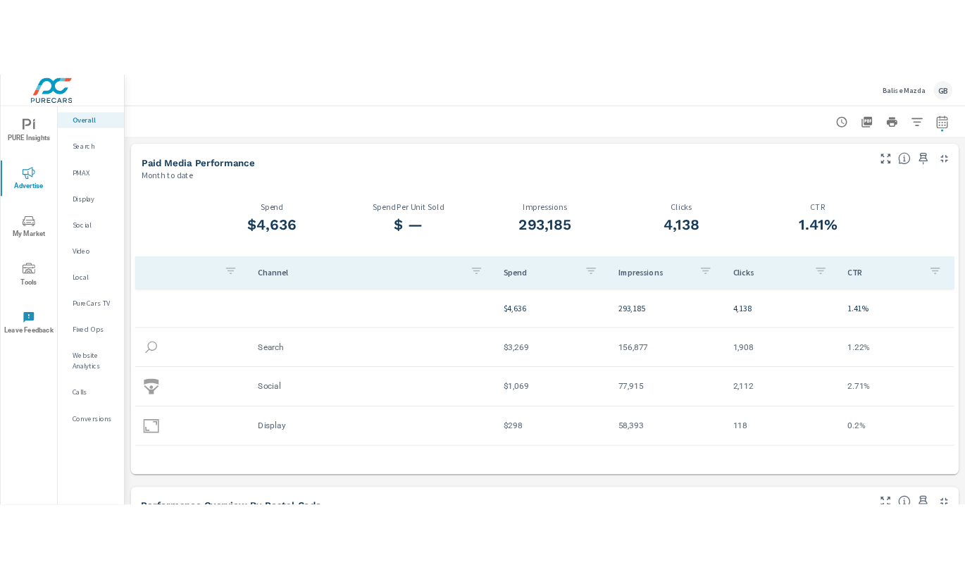
scroll to position [440, 0]
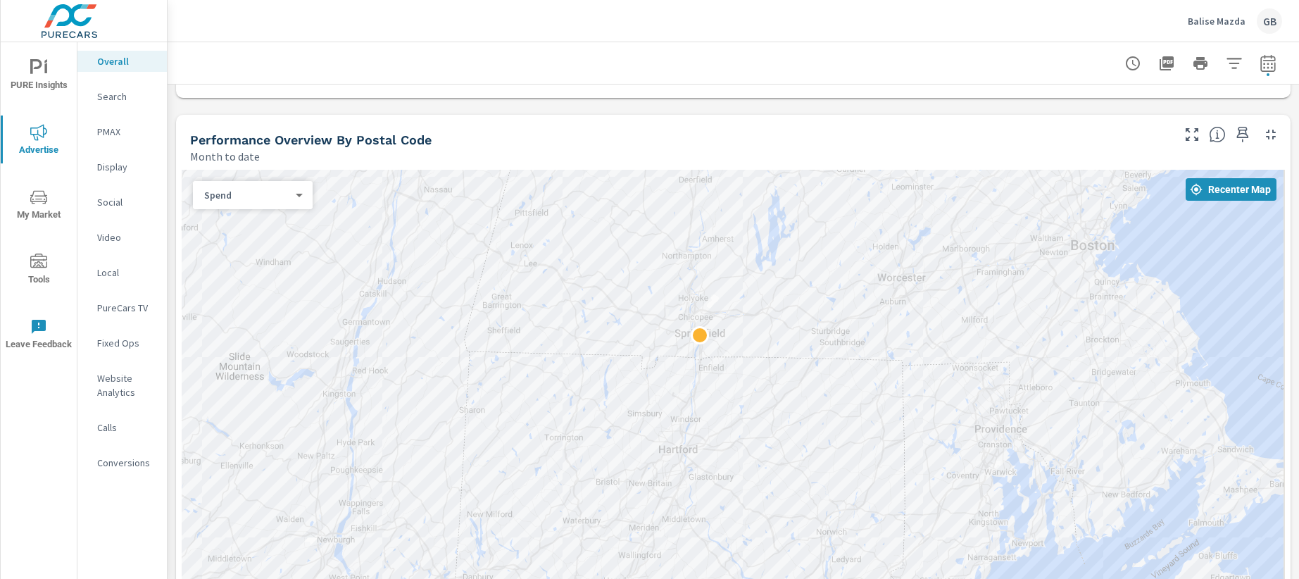
drag, startPoint x: 897, startPoint y: 342, endPoint x: 729, endPoint y: 275, distance: 180.9
click at [712, 280] on div at bounding box center [734, 398] width 1104 height 456
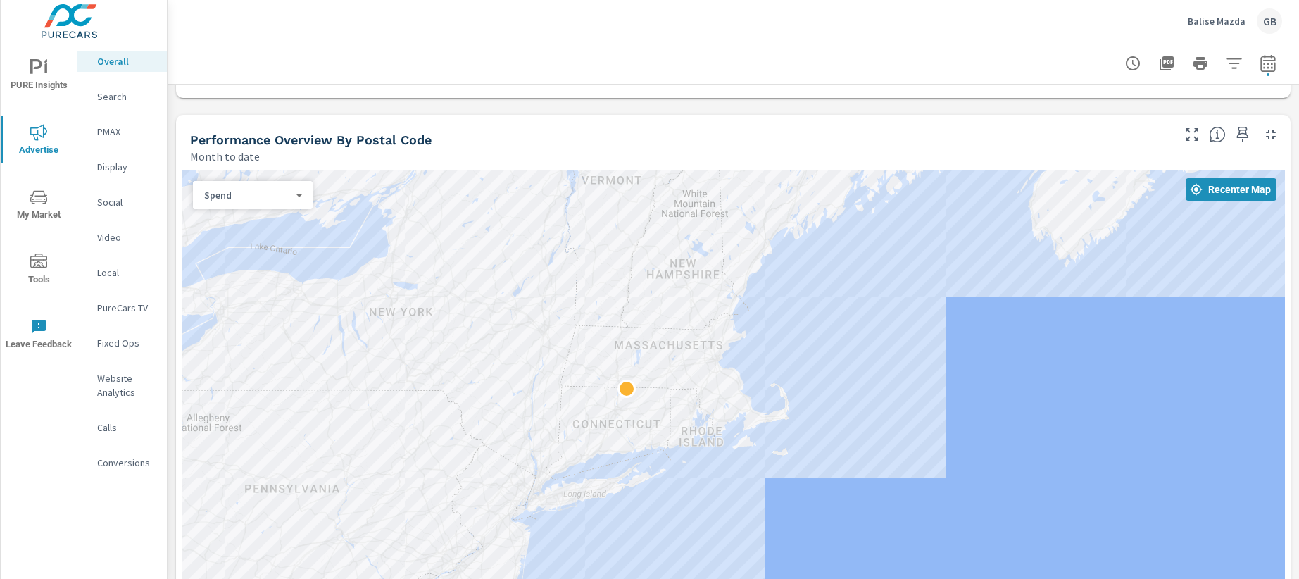
drag, startPoint x: 618, startPoint y: 385, endPoint x: 822, endPoint y: 288, distance: 225.5
click at [822, 288] on div at bounding box center [734, 398] width 1104 height 456
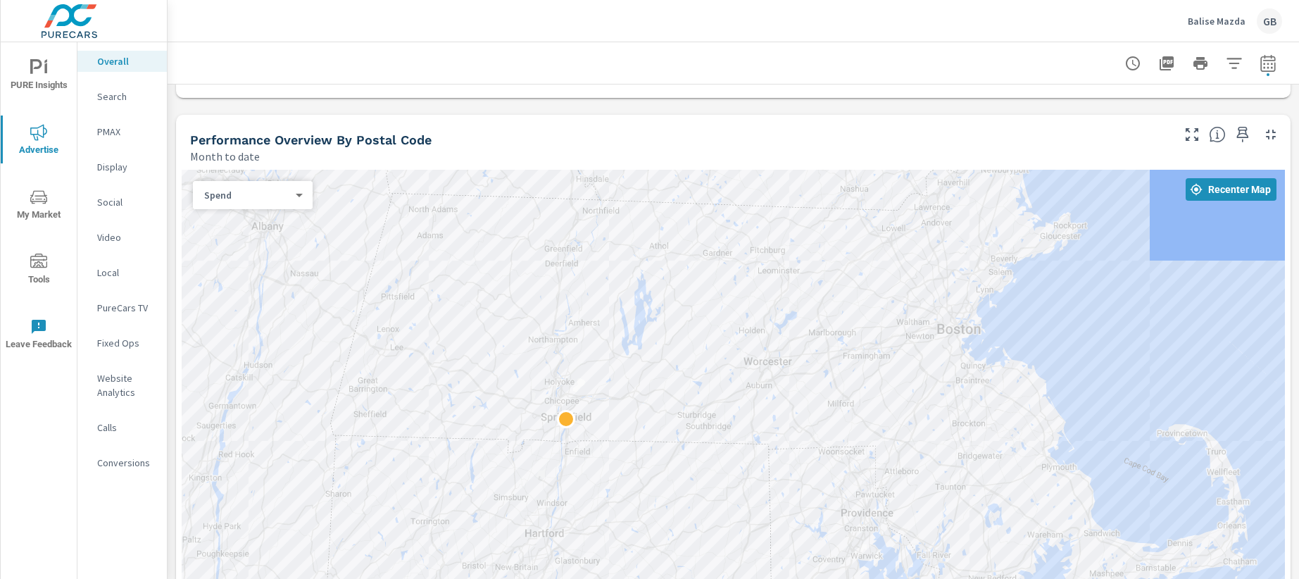
drag, startPoint x: 663, startPoint y: 351, endPoint x: 856, endPoint y: 277, distance: 206.4
click at [856, 277] on div at bounding box center [734, 398] width 1104 height 456
click at [276, 198] on body "PURE Insights Advertise My Market Tools Leave Feedback Overall Search PMAX Disp…" at bounding box center [649, 289] width 1299 height 579
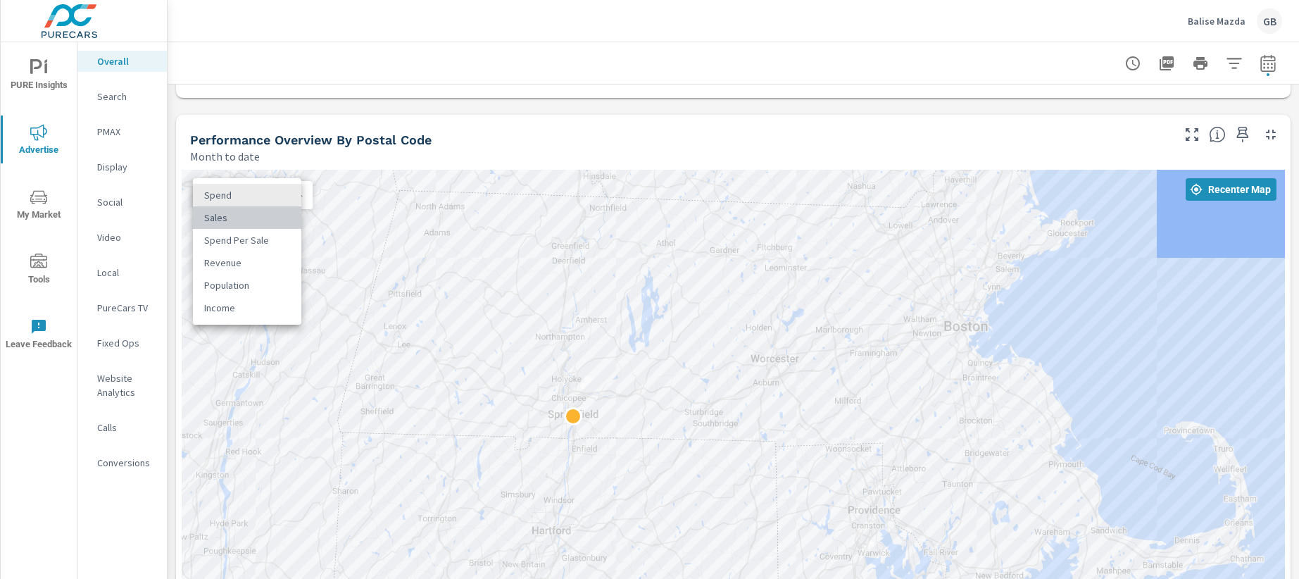
click at [246, 220] on li "Sales" at bounding box center [247, 217] width 108 height 23
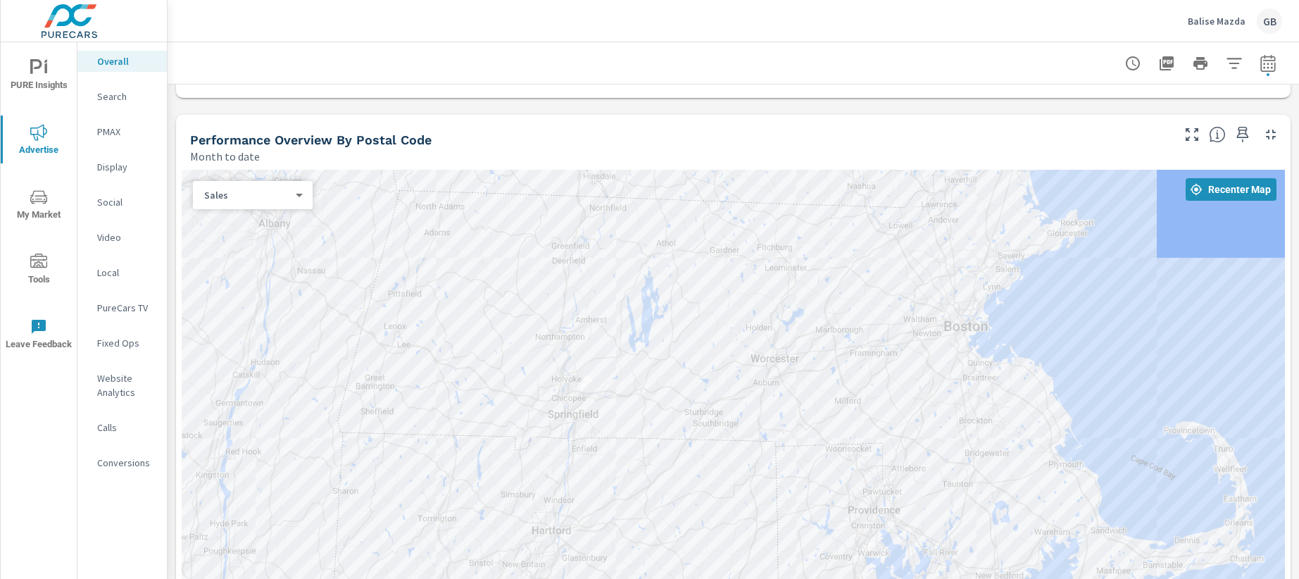
click at [232, 199] on body "PURE Insights Advertise My Market Tools Leave Feedback Overall Search PMAX Disp…" at bounding box center [649, 289] width 1299 height 579
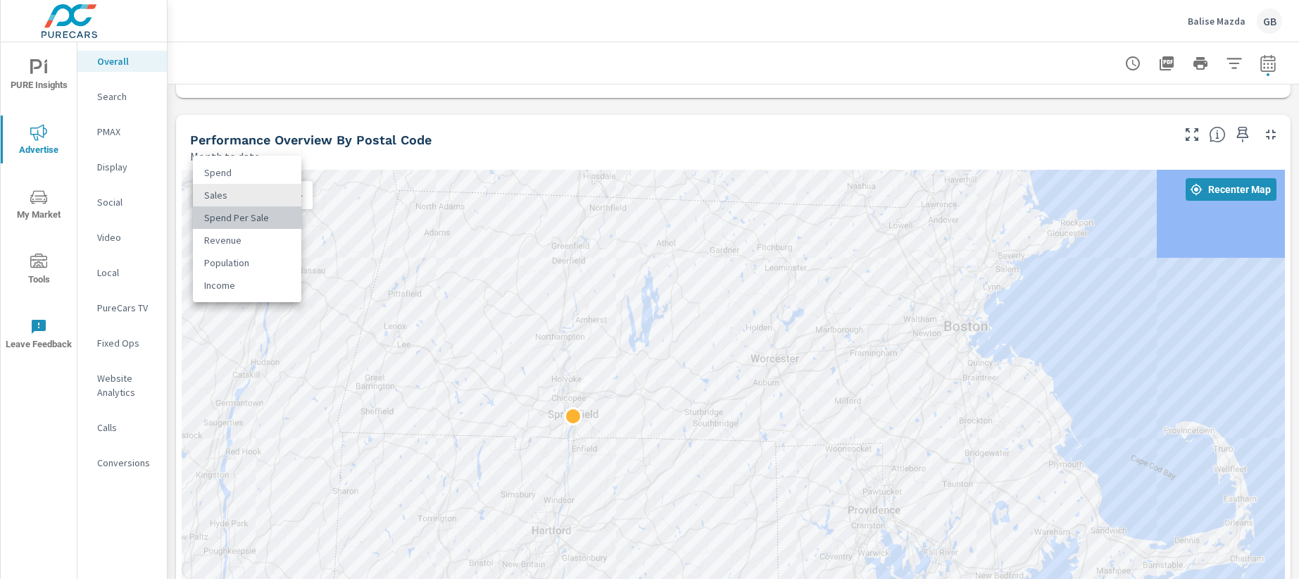
click at [230, 220] on li "Spend Per Sale" at bounding box center [247, 217] width 108 height 23
click at [242, 194] on body "PURE Insights Advertise My Market Tools Leave Feedback Overall Search PMAX Disp…" at bounding box center [649, 289] width 1299 height 579
click at [237, 221] on li "Revenue" at bounding box center [247, 217] width 108 height 23
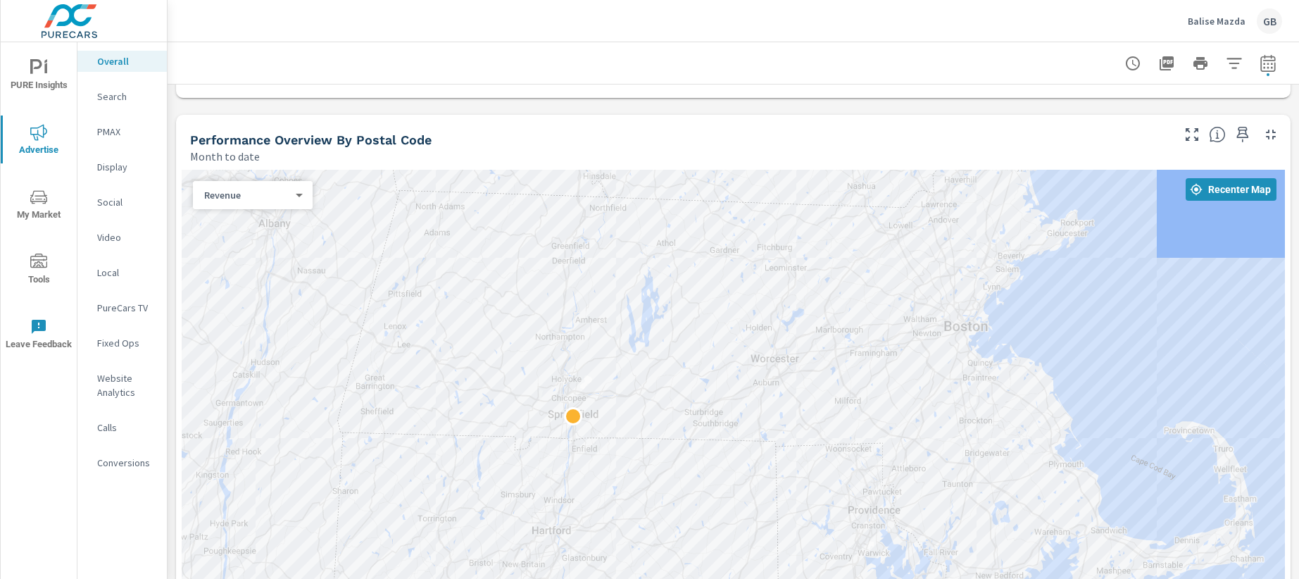
click at [225, 198] on body "PURE Insights Advertise My Market Tools Leave Feedback Overall Search PMAX Disp…" at bounding box center [649, 289] width 1299 height 579
click at [218, 242] on li "Income" at bounding box center [247, 240] width 108 height 23
click at [237, 198] on body "PURE Insights Advertise My Market Tools Leave Feedback Overall Search PMAX Disp…" at bounding box center [649, 289] width 1299 height 579
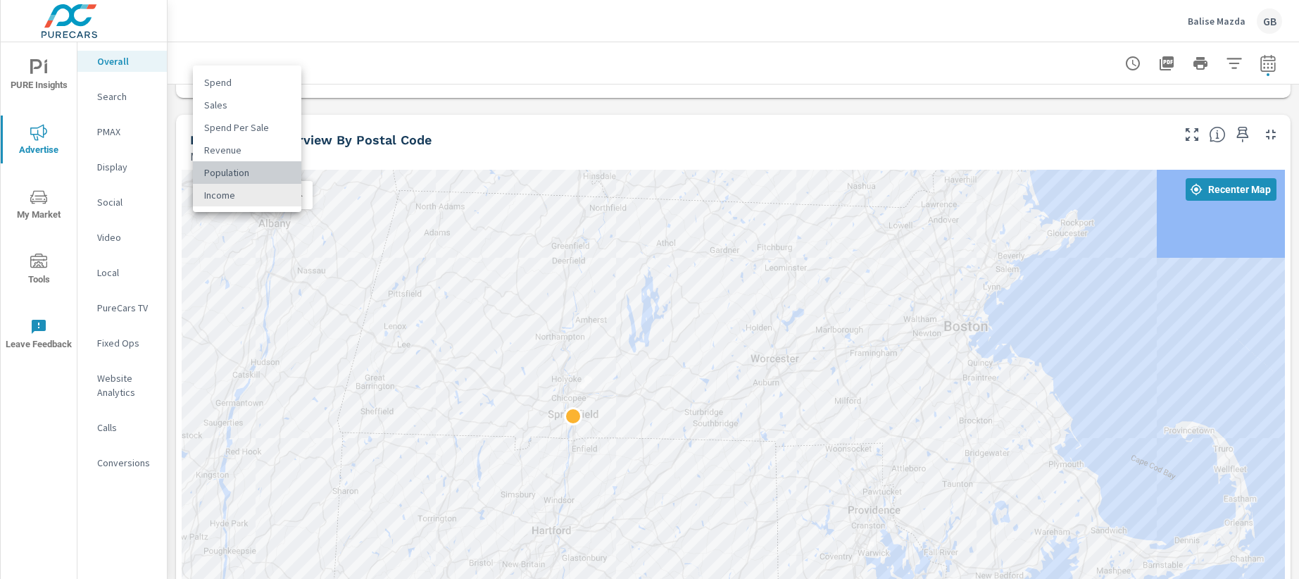
click at [235, 169] on li "Population" at bounding box center [247, 172] width 108 height 23
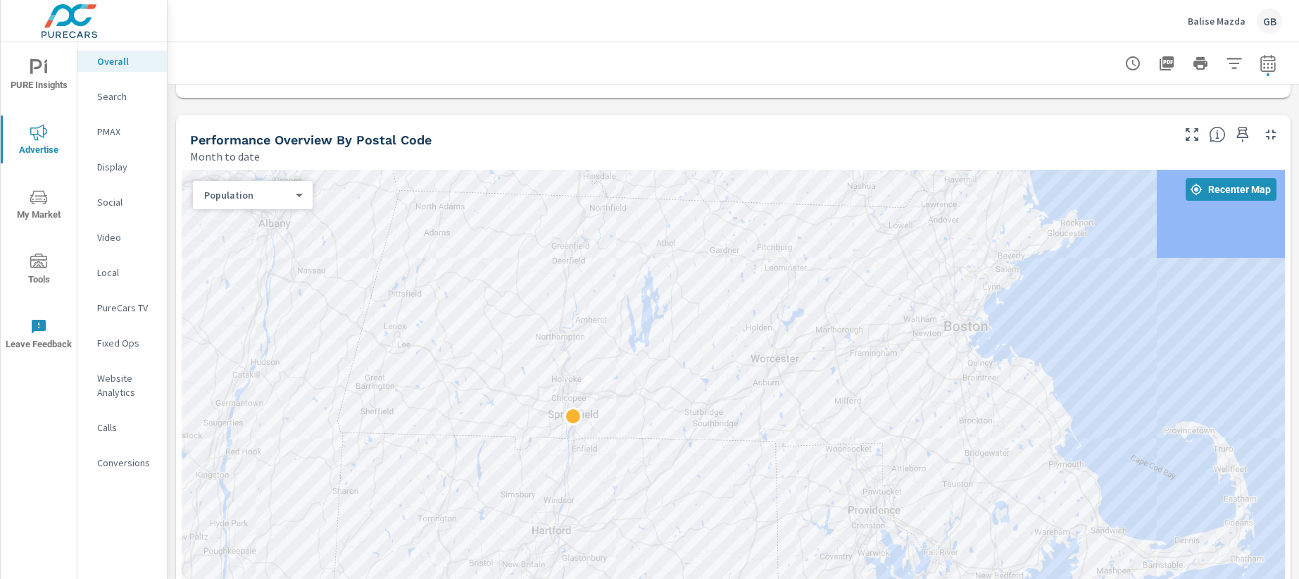
click at [258, 197] on body "PURE Insights Advertise My Market Tools Leave Feedback Overall Search PMAX Disp…" at bounding box center [649, 289] width 1299 height 579
click at [223, 131] on li "Sales" at bounding box center [247, 127] width 108 height 23
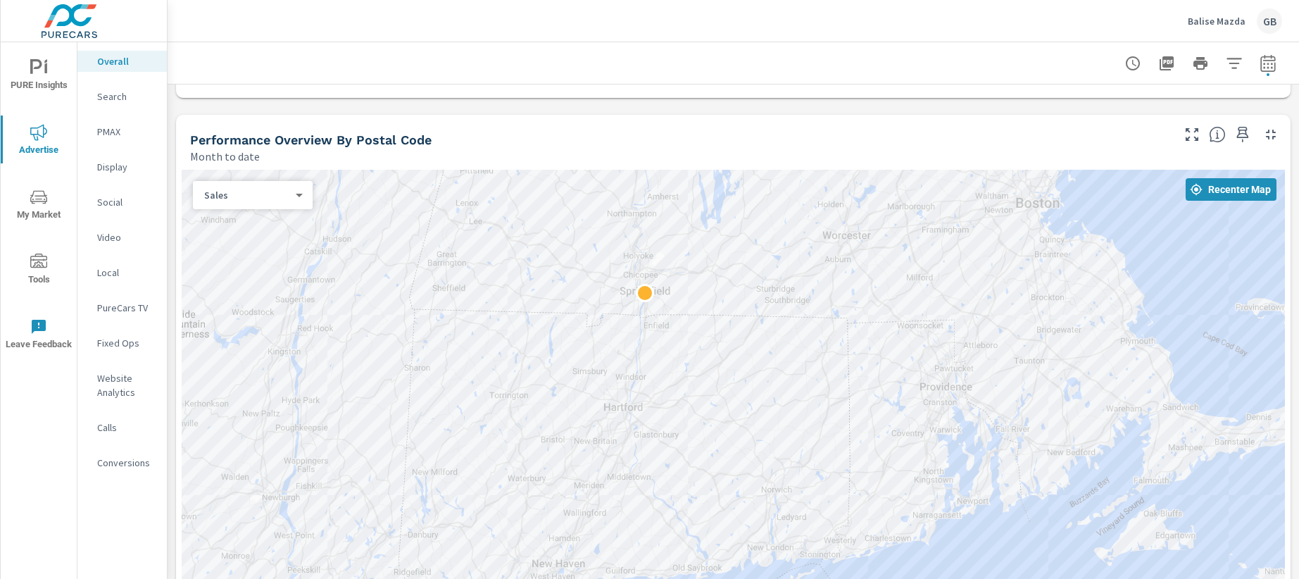
drag, startPoint x: 666, startPoint y: 417, endPoint x: 740, endPoint y: 291, distance: 146.5
click at [740, 291] on div at bounding box center [734, 398] width 1104 height 456
click at [124, 95] on p "Search" at bounding box center [126, 96] width 58 height 14
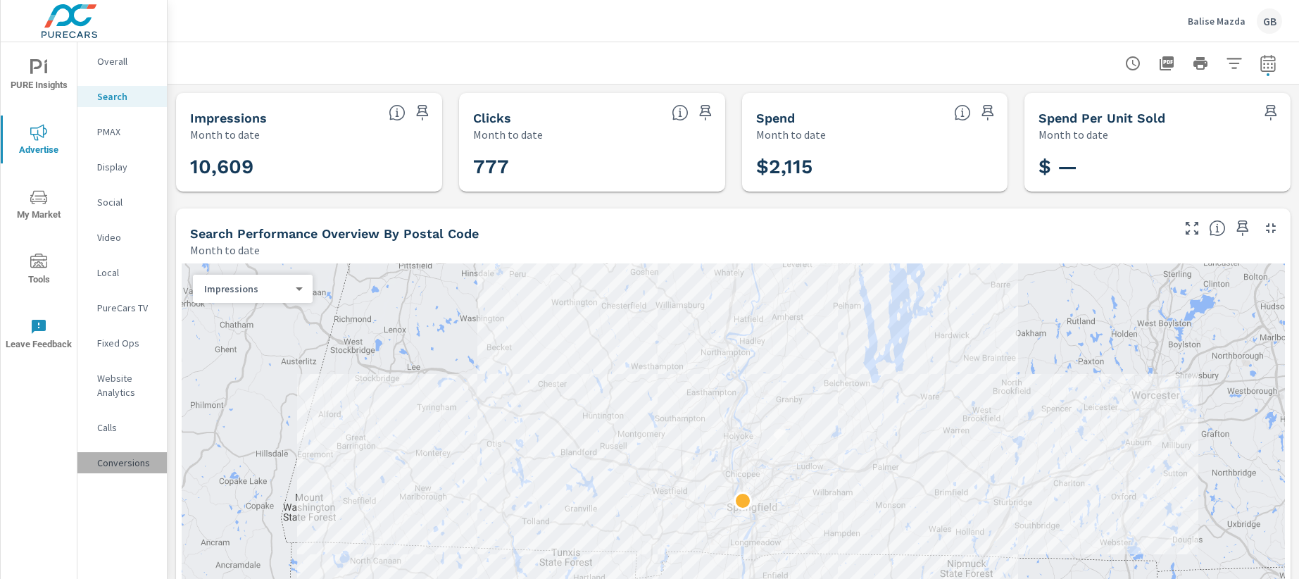
click at [118, 466] on p "Conversions" at bounding box center [126, 463] width 58 height 14
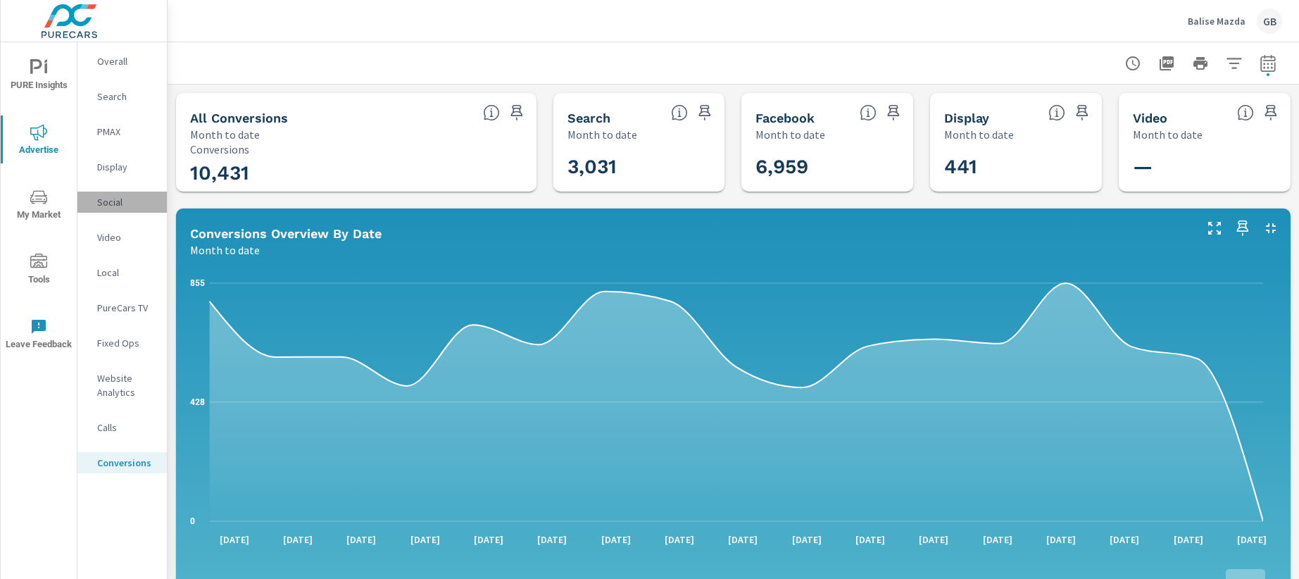
click at [123, 198] on p "Social" at bounding box center [126, 202] width 58 height 14
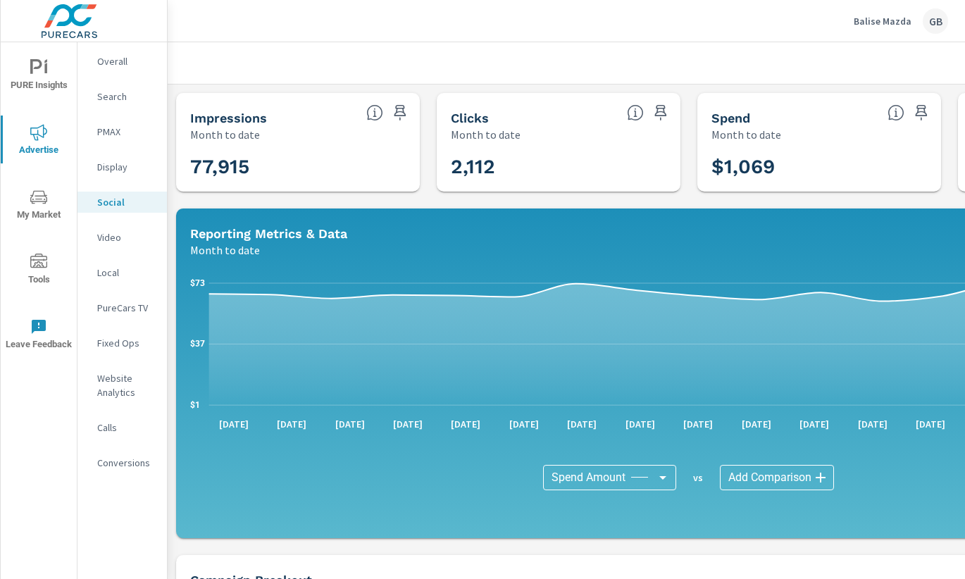
click at [900, 170] on h3 "$1,069" at bounding box center [819, 167] width 216 height 24
